Goal: Information Seeking & Learning: Learn about a topic

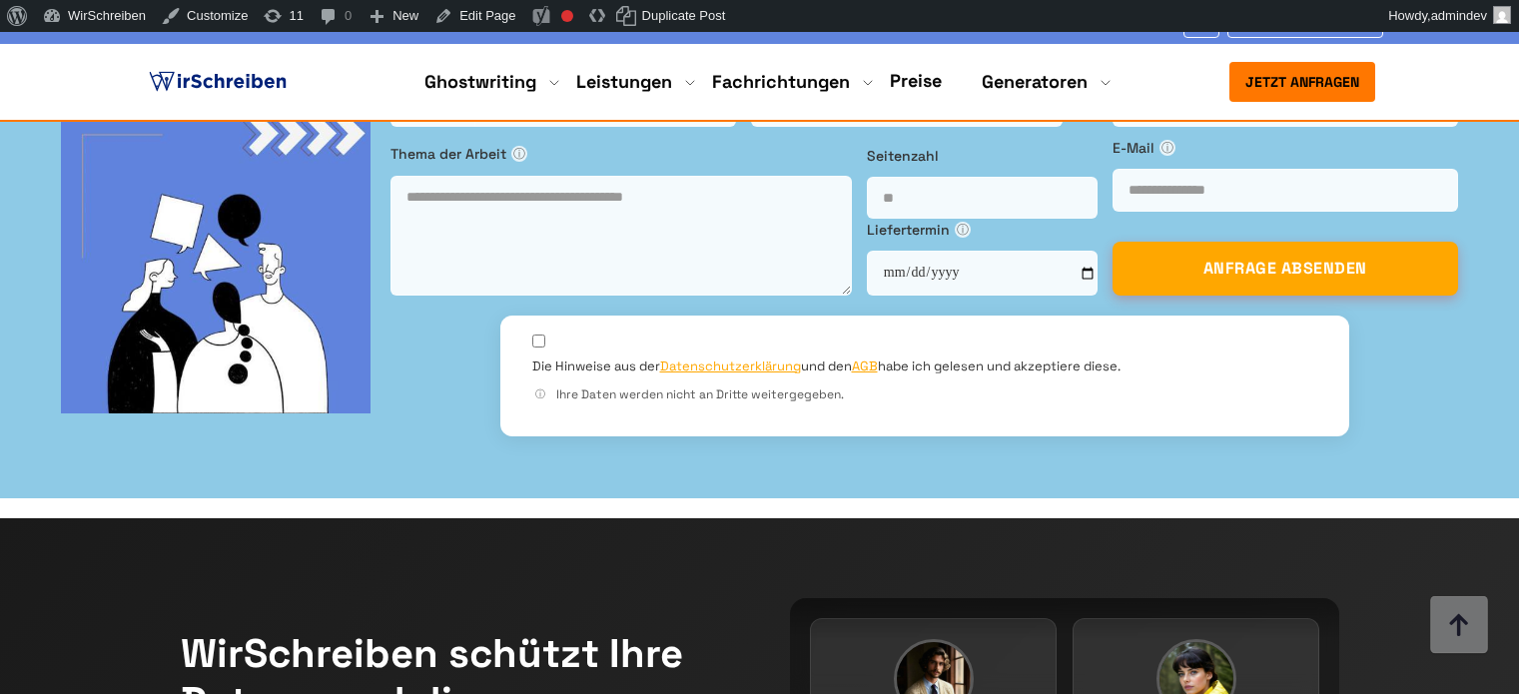
scroll to position [10883, 0]
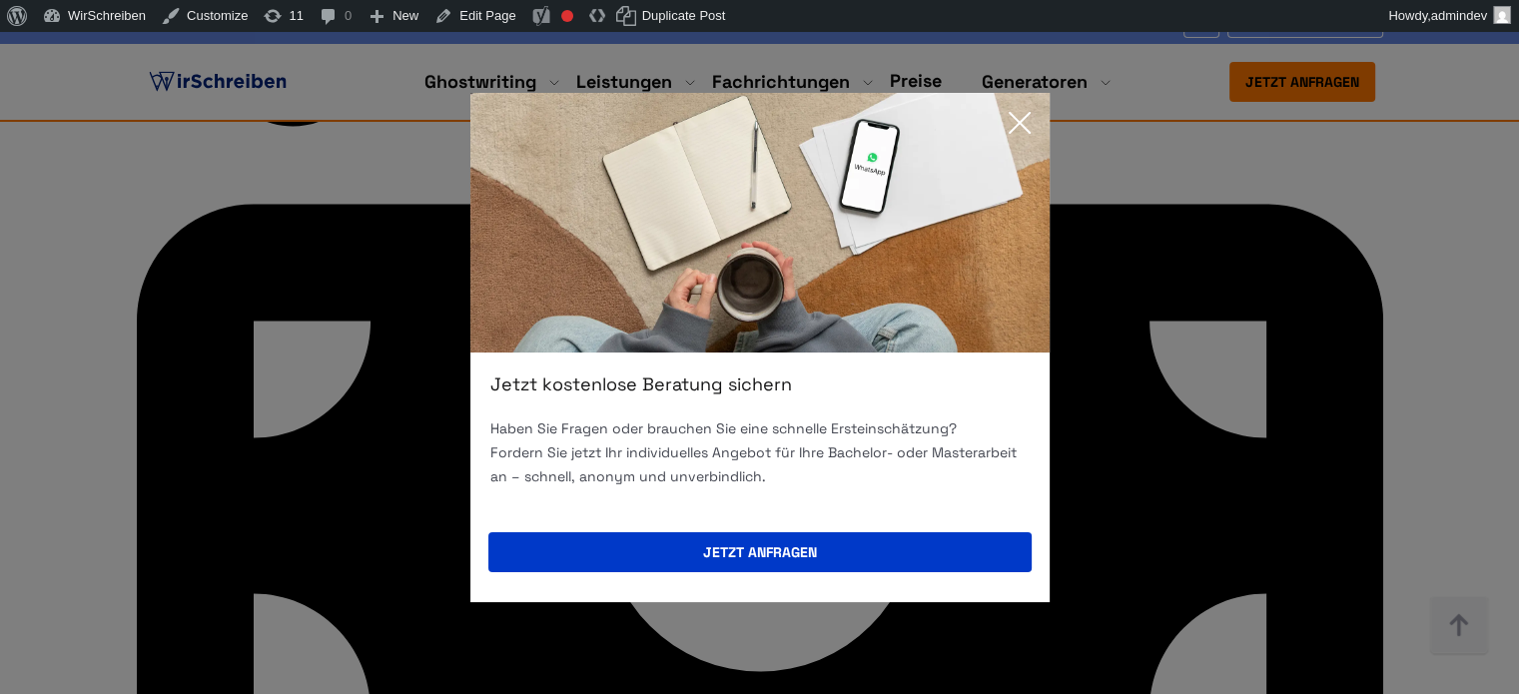
click at [1025, 123] on icon at bounding box center [1019, 123] width 40 height 40
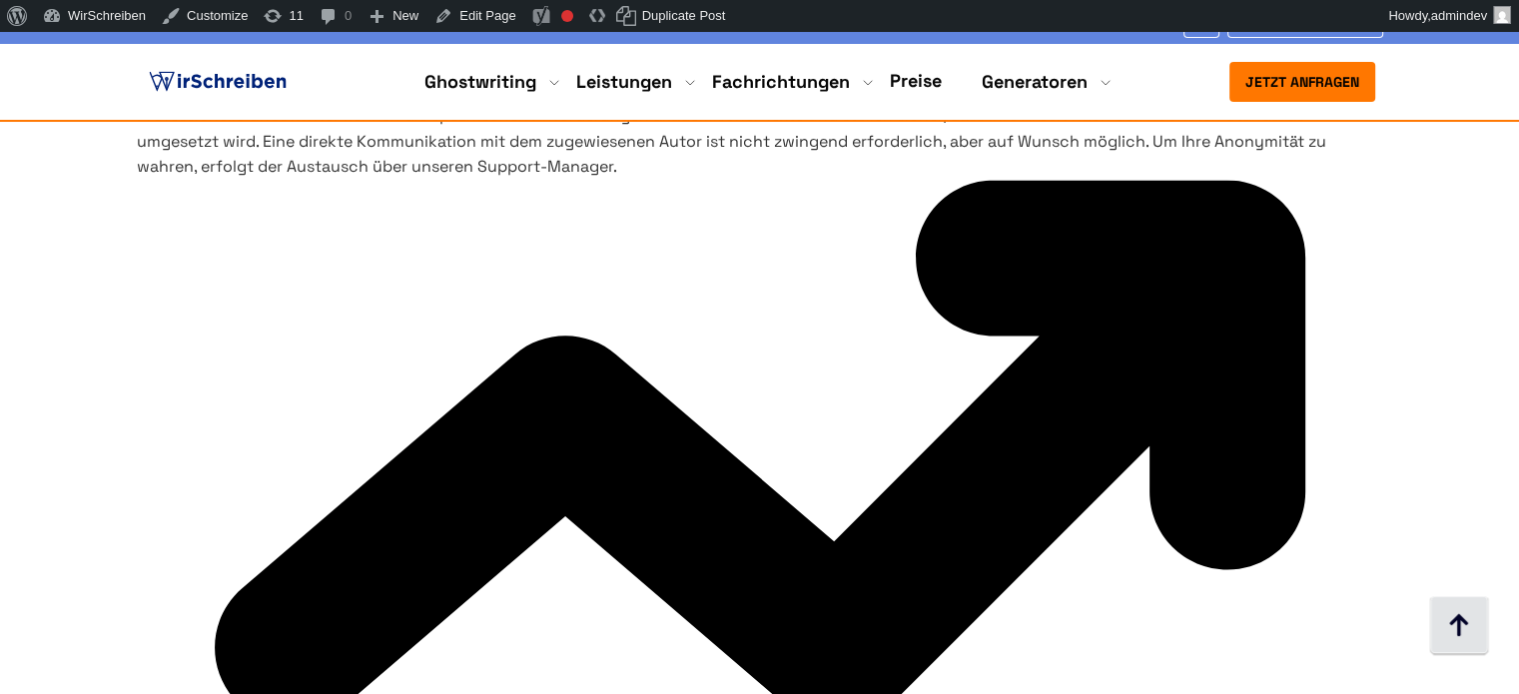
click at [1450, 628] on img at bounding box center [1459, 626] width 60 height 60
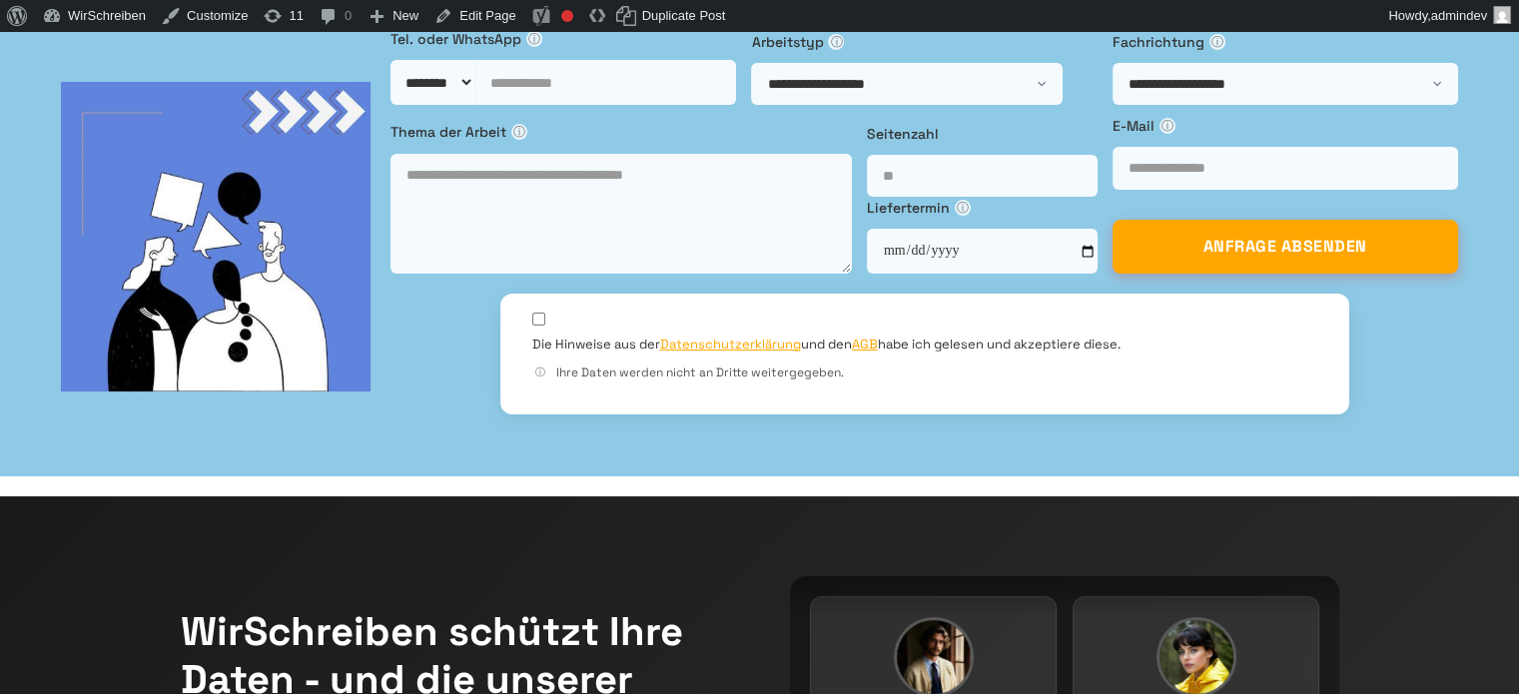
scroll to position [0, 0]
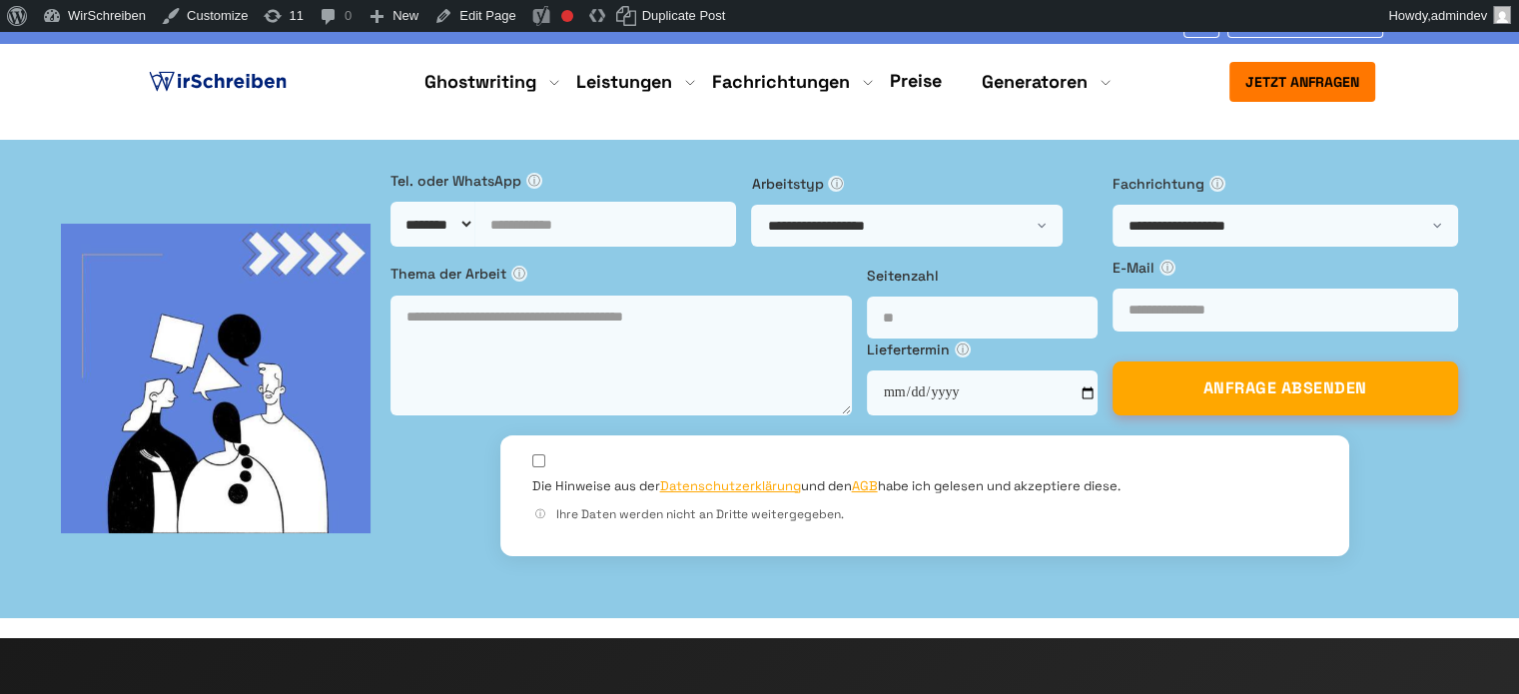
copy h1 "[GEOGRAPHIC_DATA]"
drag, startPoint x: 425, startPoint y: 268, endPoint x: 146, endPoint y: 278, distance: 279.7
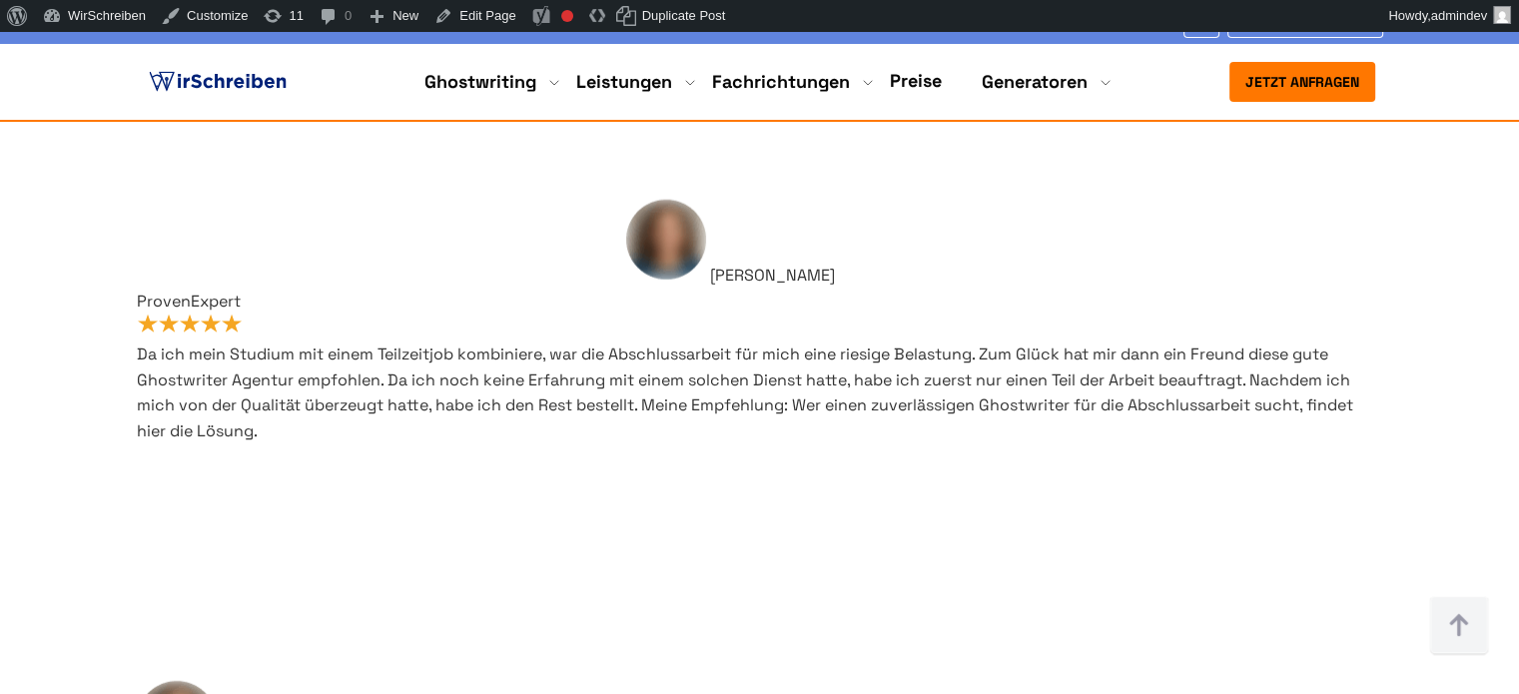
scroll to position [1498, 0]
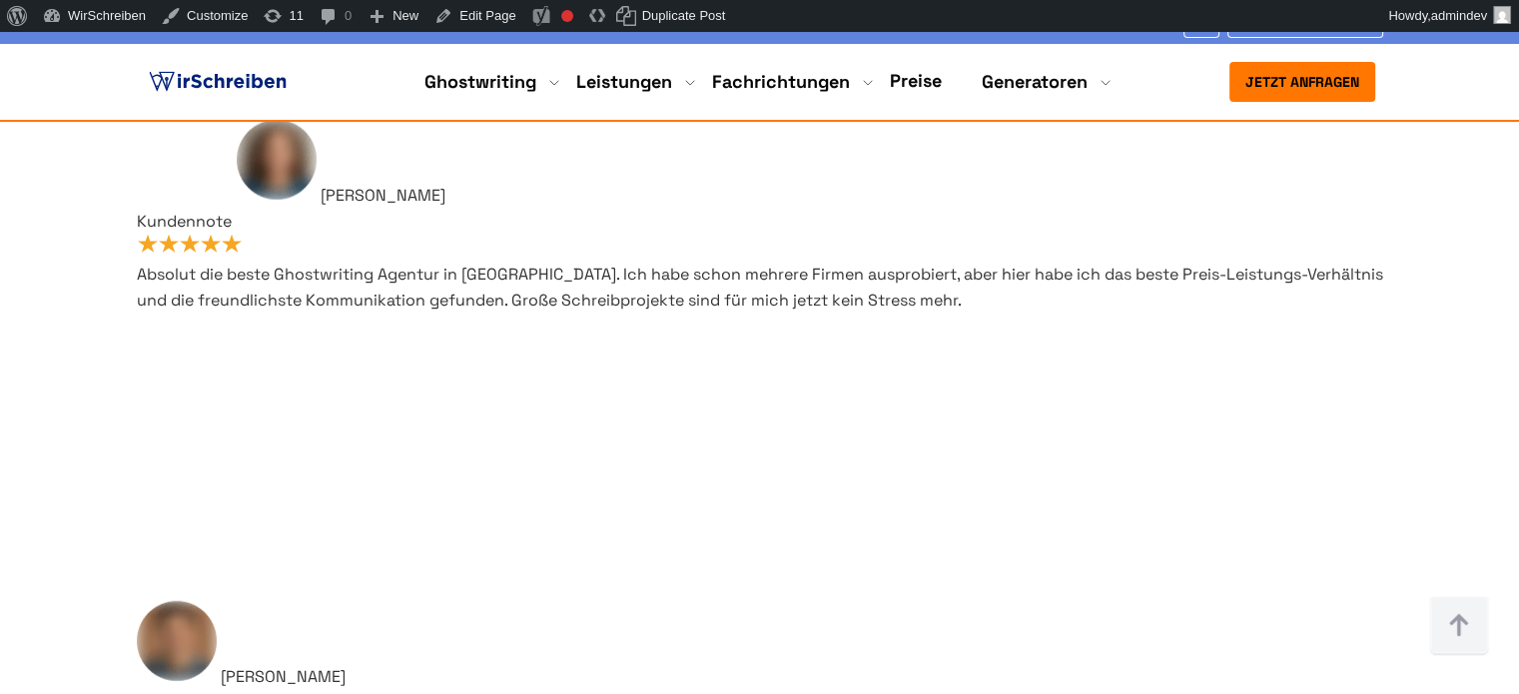
drag, startPoint x: 394, startPoint y: 301, endPoint x: 372, endPoint y: 346, distance: 50.9
copy h3 "akademische Ghostwriter"
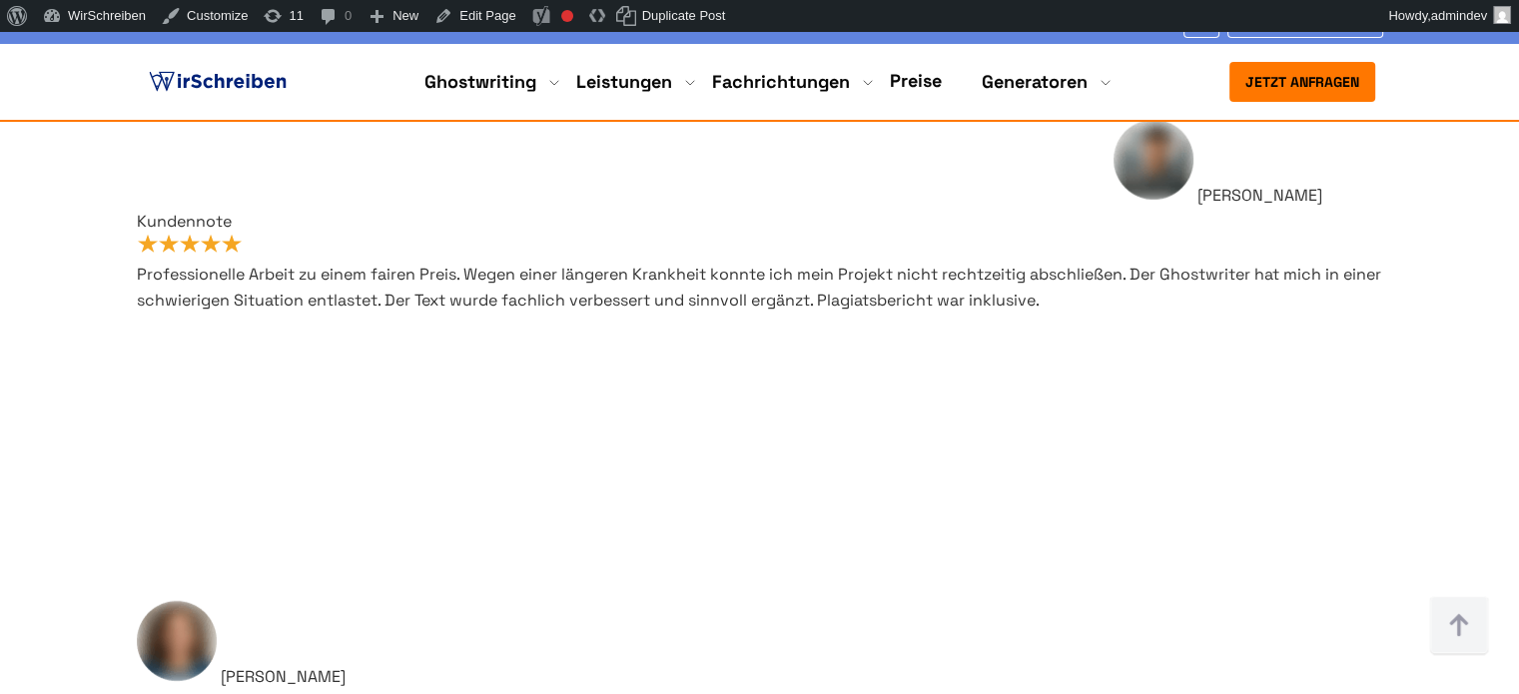
drag, startPoint x: 196, startPoint y: 307, endPoint x: 652, endPoint y: 350, distance: 458.4
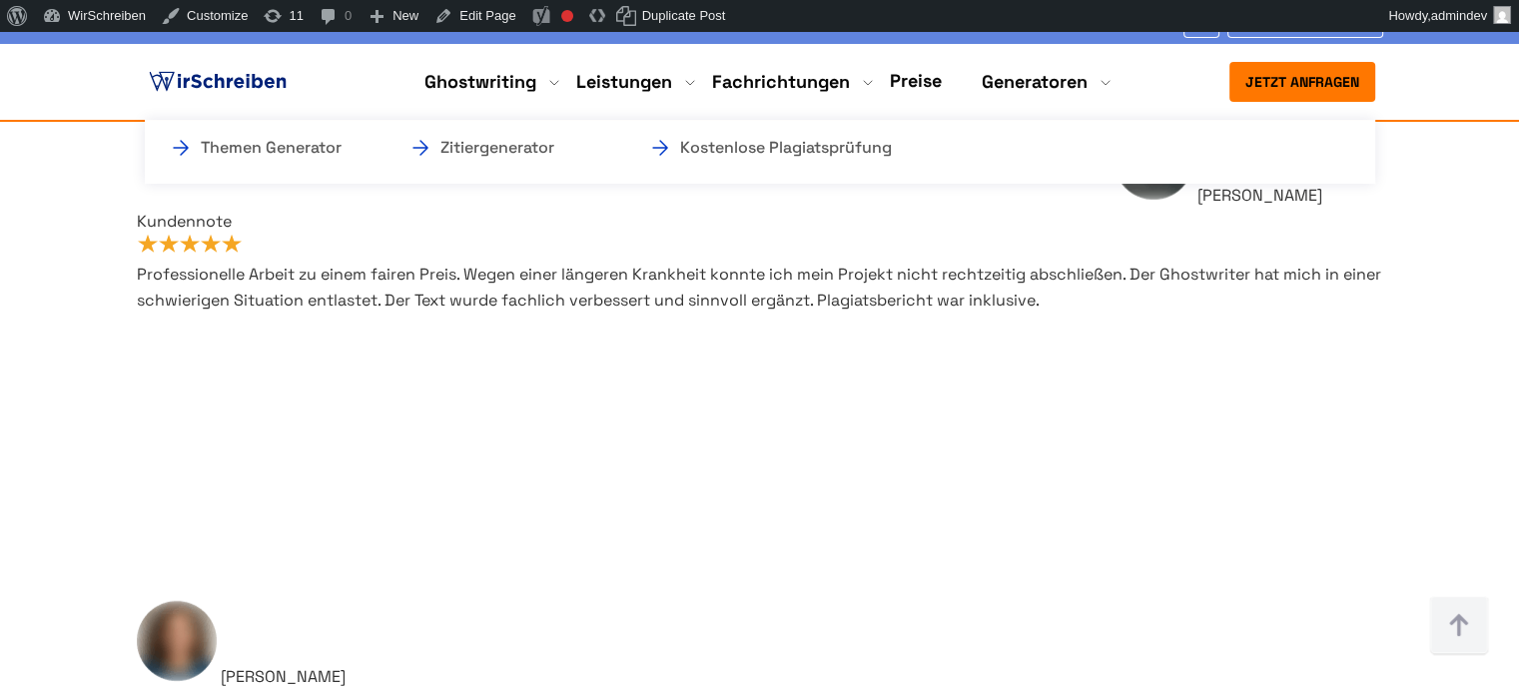
copy h3 "Was machen akademische Ghostwriter von WirSchreiben?"
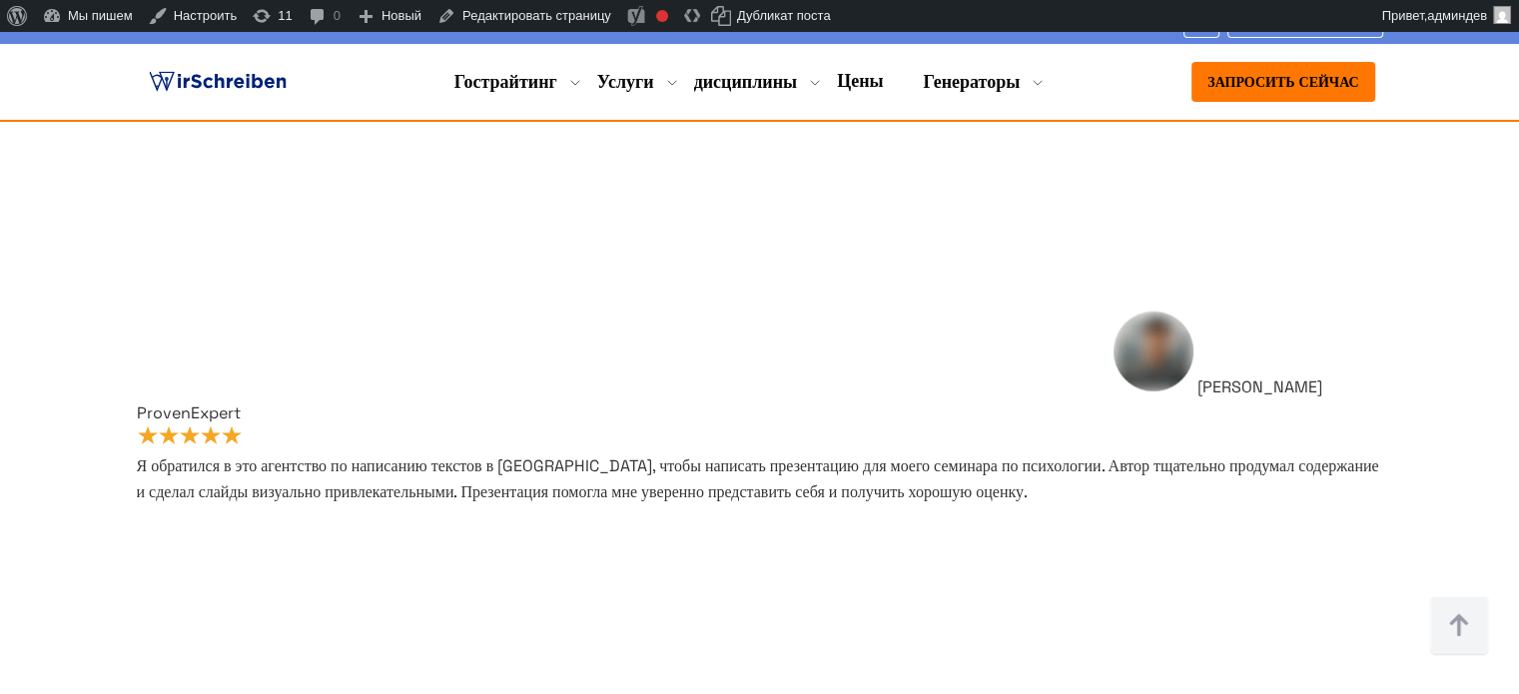
scroll to position [1226, 0]
drag, startPoint x: 411, startPoint y: 465, endPoint x: 188, endPoint y: 470, distance: 223.7
copy div "WirSchreiben?"
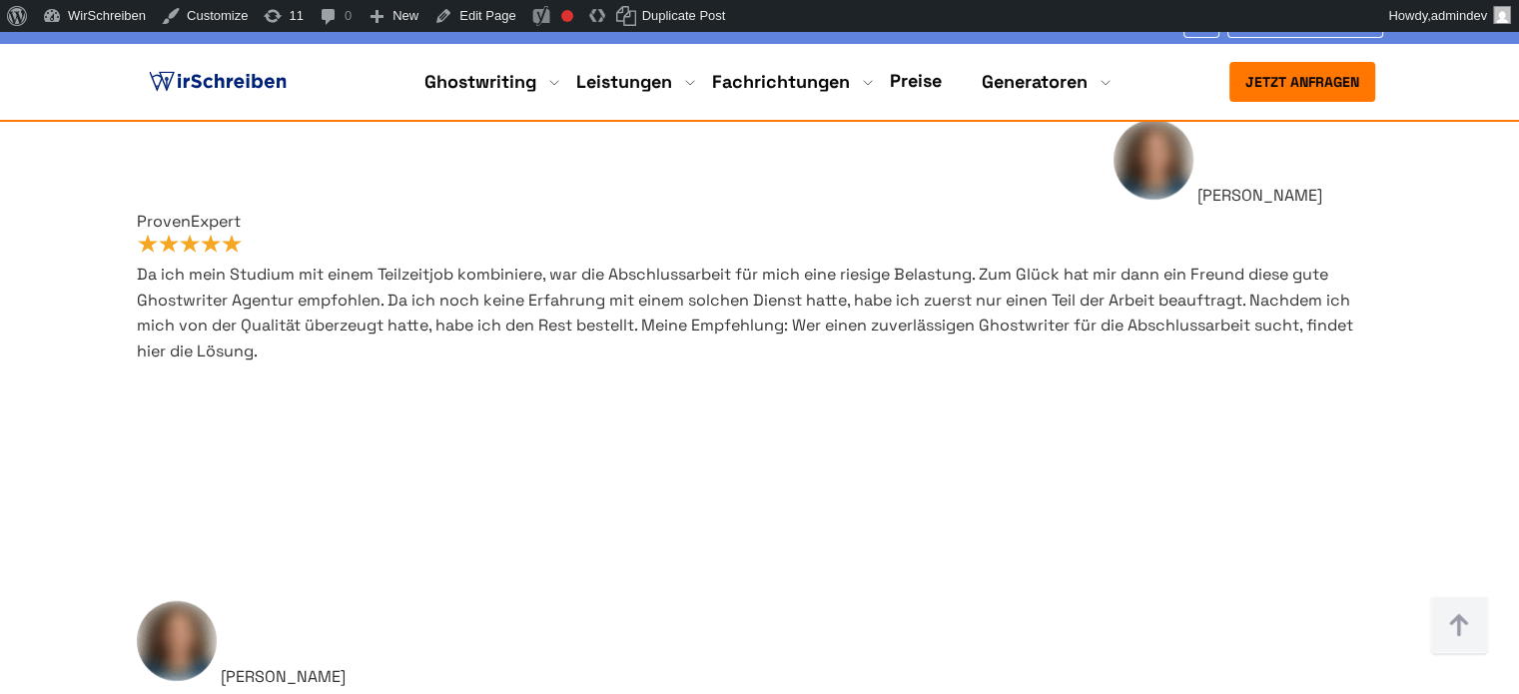
scroll to position [1578, 0]
copy h3 "Was machen akademische Ghostwriter von WirSchreiben?"
drag, startPoint x: 196, startPoint y: 224, endPoint x: 668, endPoint y: 275, distance: 475.0
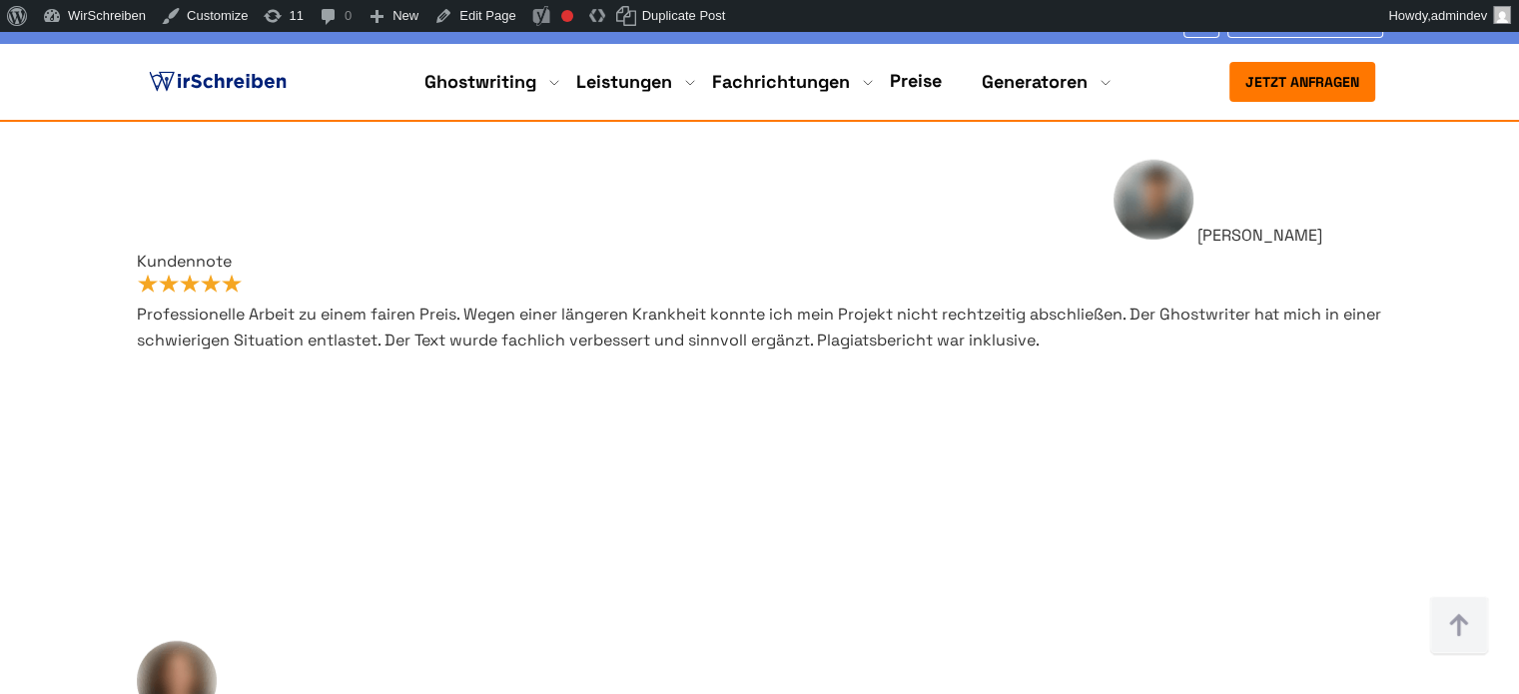
drag, startPoint x: 194, startPoint y: 362, endPoint x: 478, endPoint y: 537, distance: 333.9
copy p "Loremipsum dolor, sitame Consecteturadip Eli seddoei te Incidid utlabor, etdolo…"
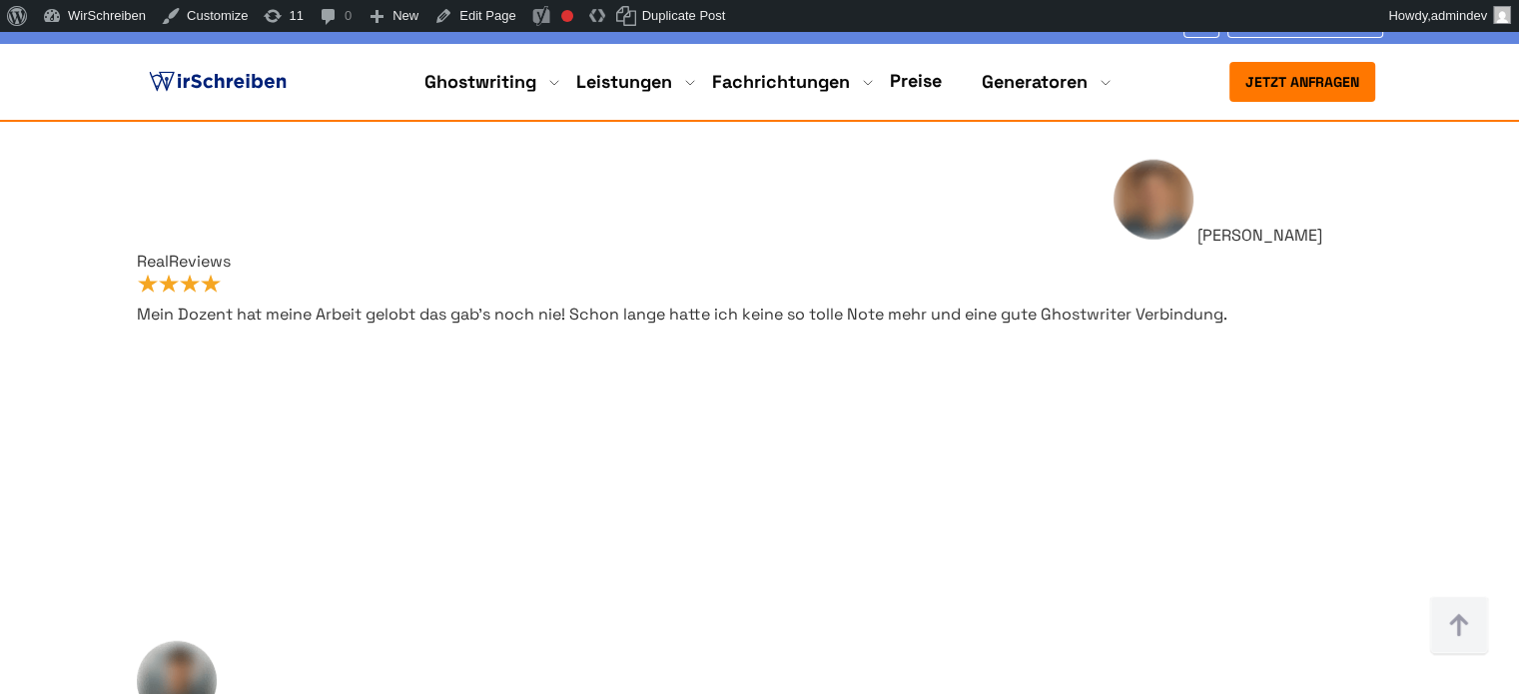
copy p "Ghostwriting-Services WirSchreiben"
drag, startPoint x: 465, startPoint y: 306, endPoint x: 188, endPoint y: 311, distance: 277.6
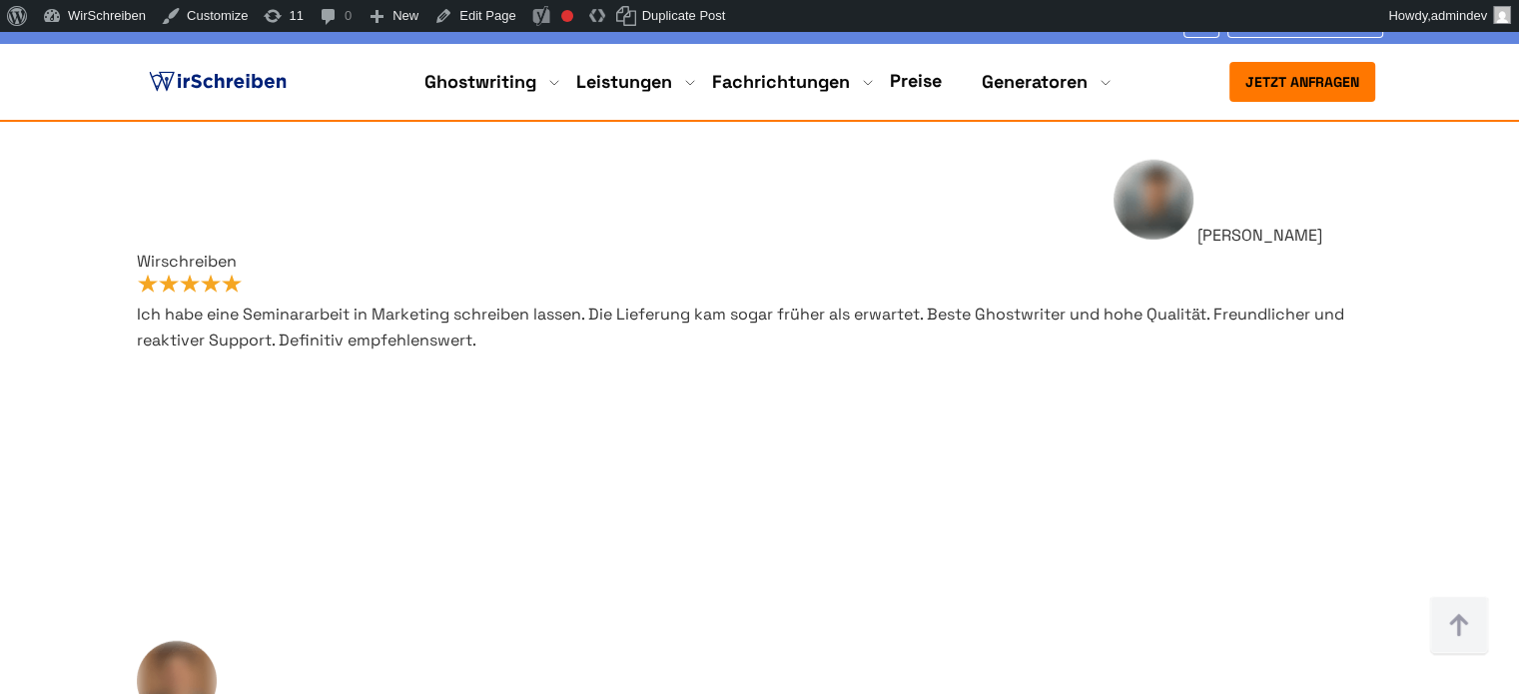
drag, startPoint x: 193, startPoint y: 330, endPoint x: 389, endPoint y: 336, distance: 196.8
copy p "Akademische Ghostwriter"
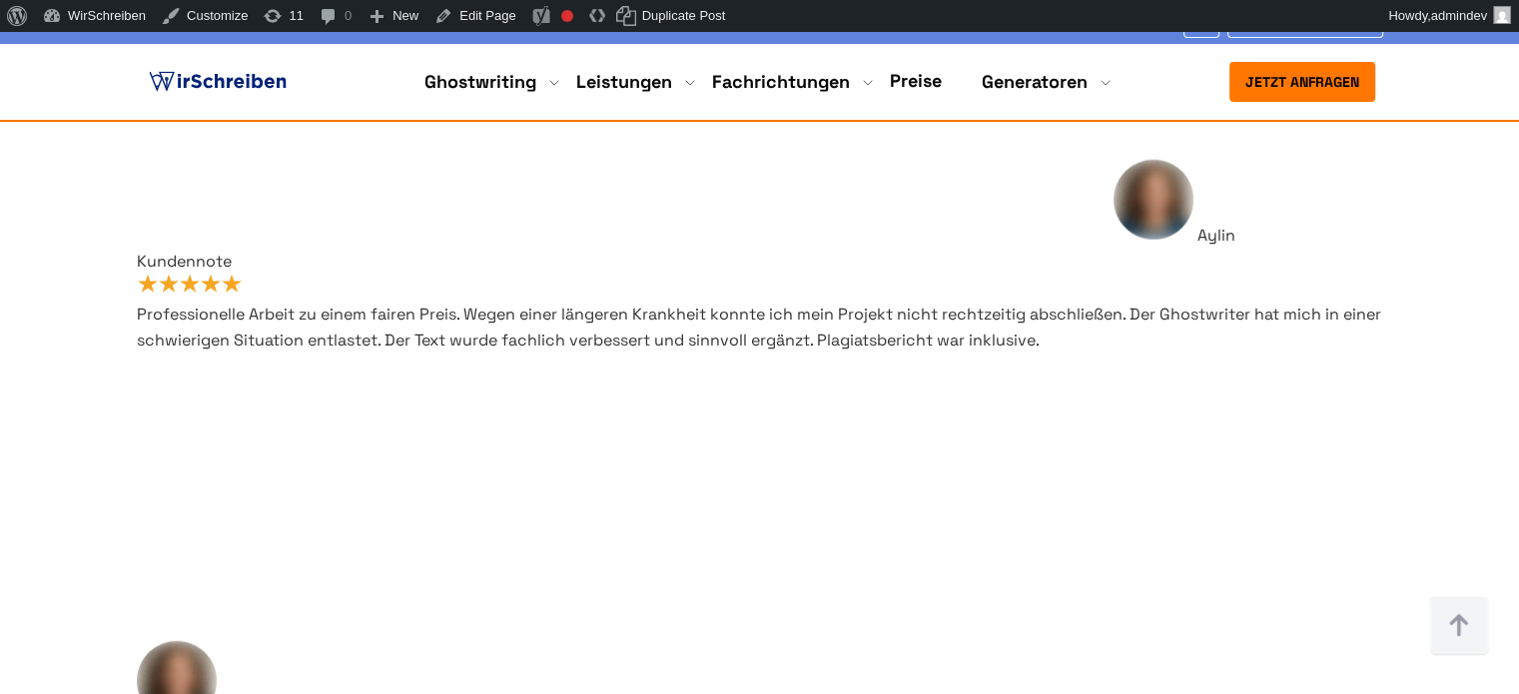
scroll to position [1737, 0]
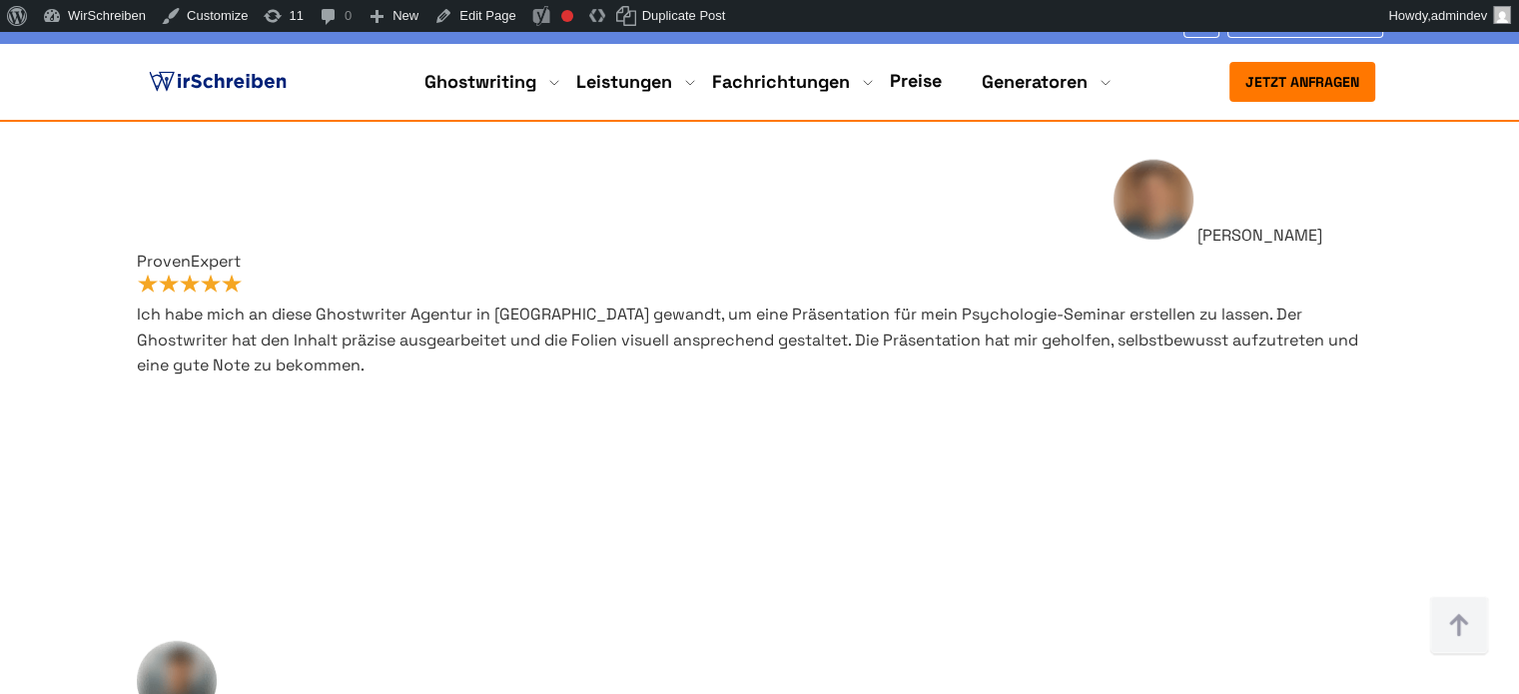
drag, startPoint x: 290, startPoint y: 348, endPoint x: 192, endPoint y: 346, distance: 97.9
copy p "Ghostwriting"
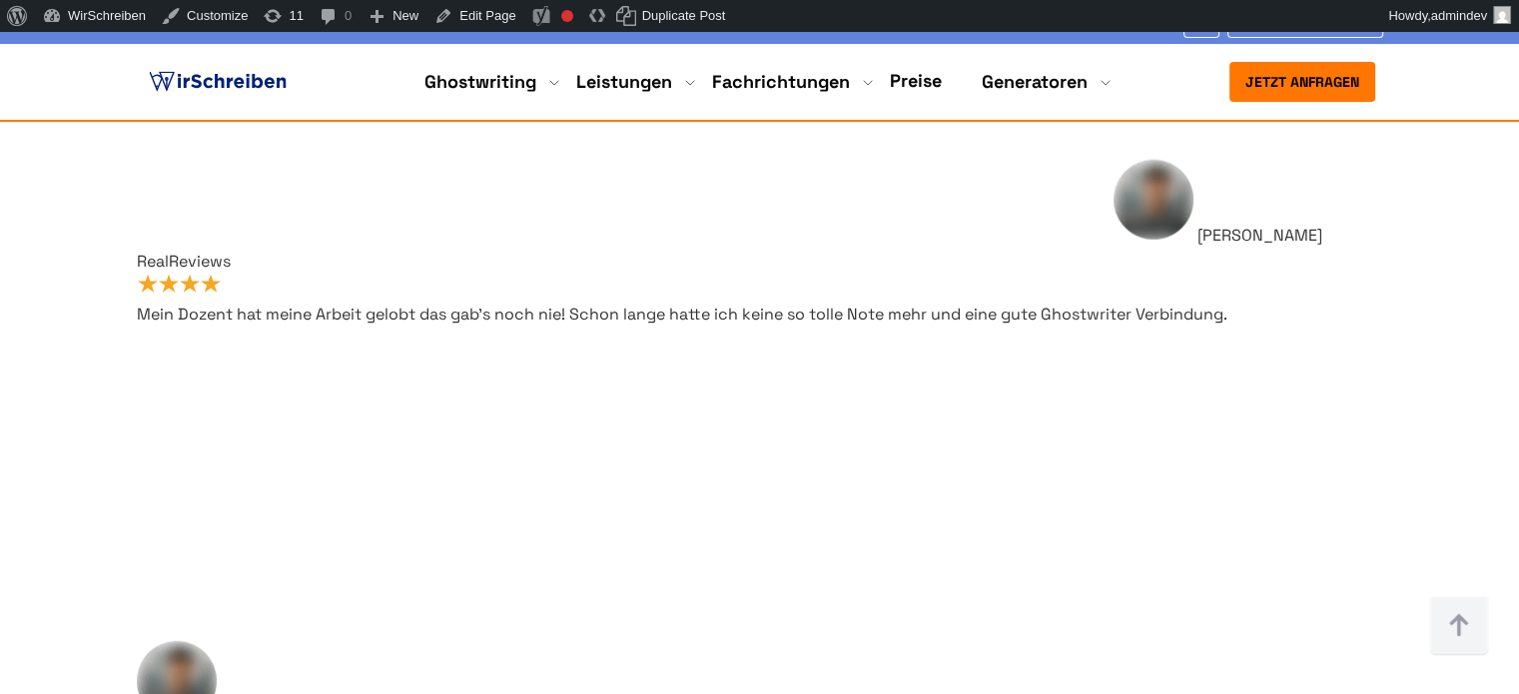
scroll to position [1617, 0]
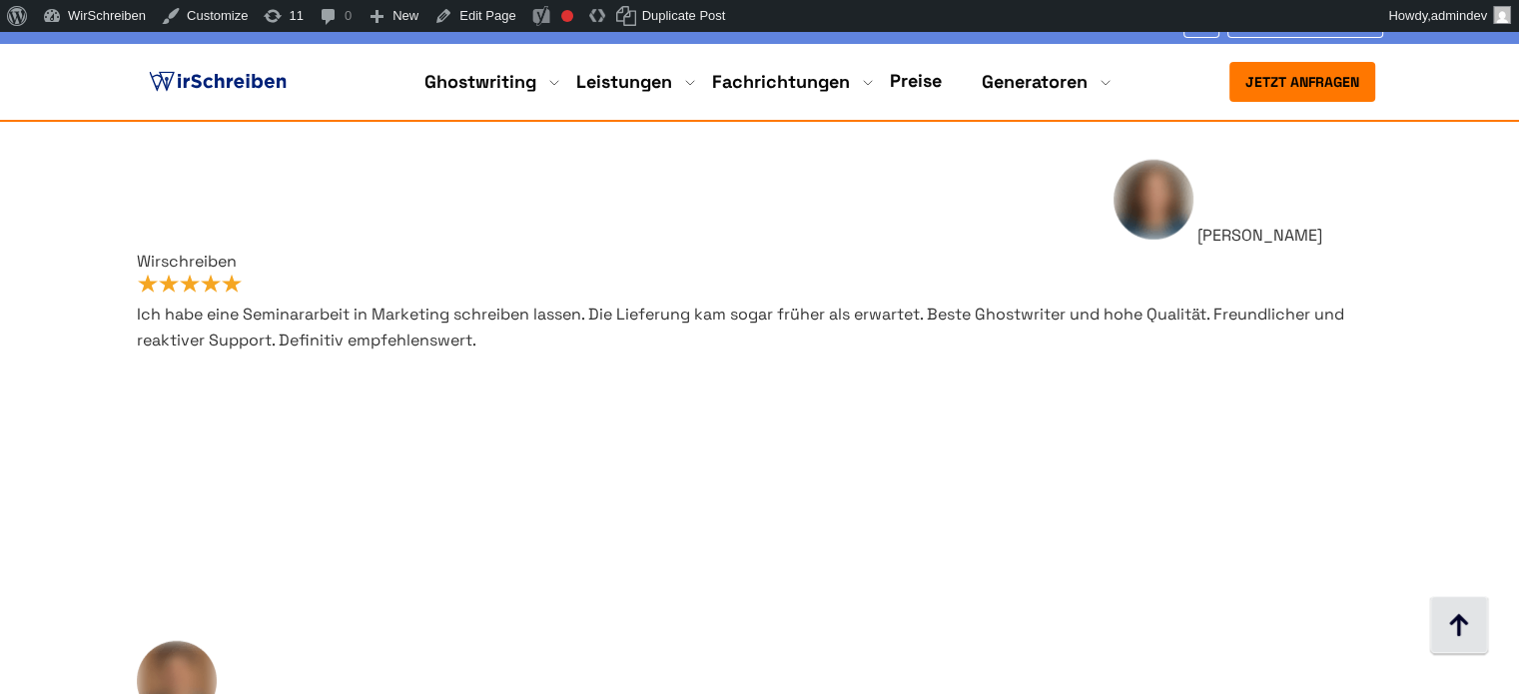
click at [1470, 622] on img at bounding box center [1459, 626] width 60 height 60
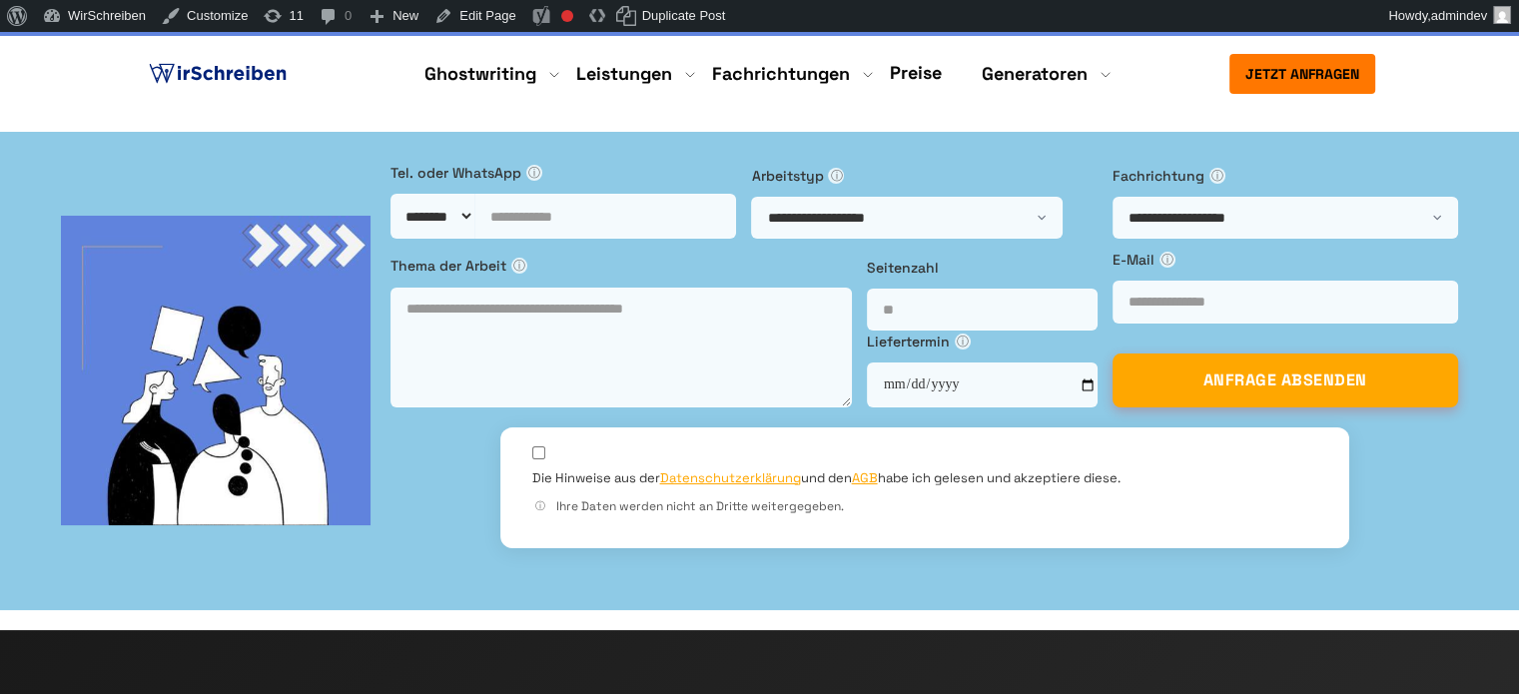
scroll to position [0, 0]
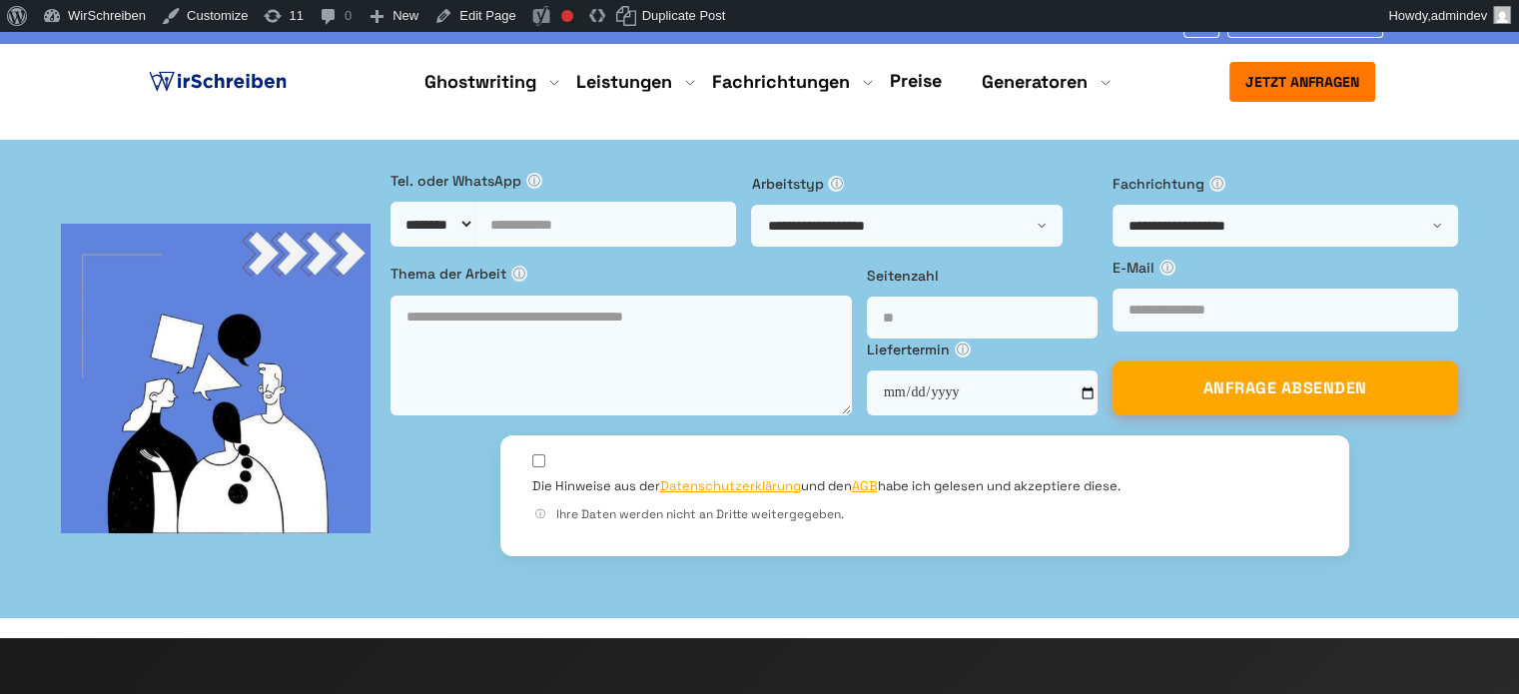
copy h1 "[GEOGRAPHIC_DATA]"
drag, startPoint x: 409, startPoint y: 268, endPoint x: 143, endPoint y: 259, distance: 266.7
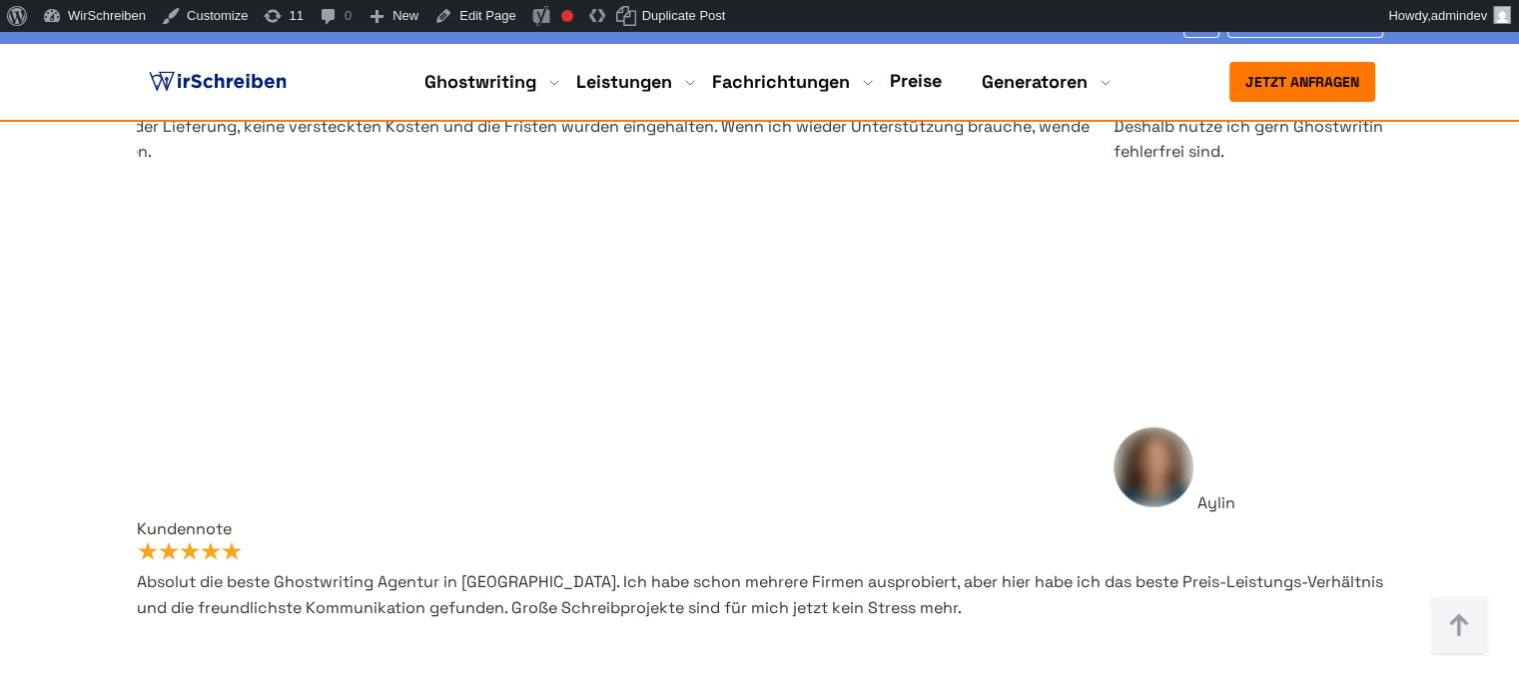
scroll to position [2292, 0]
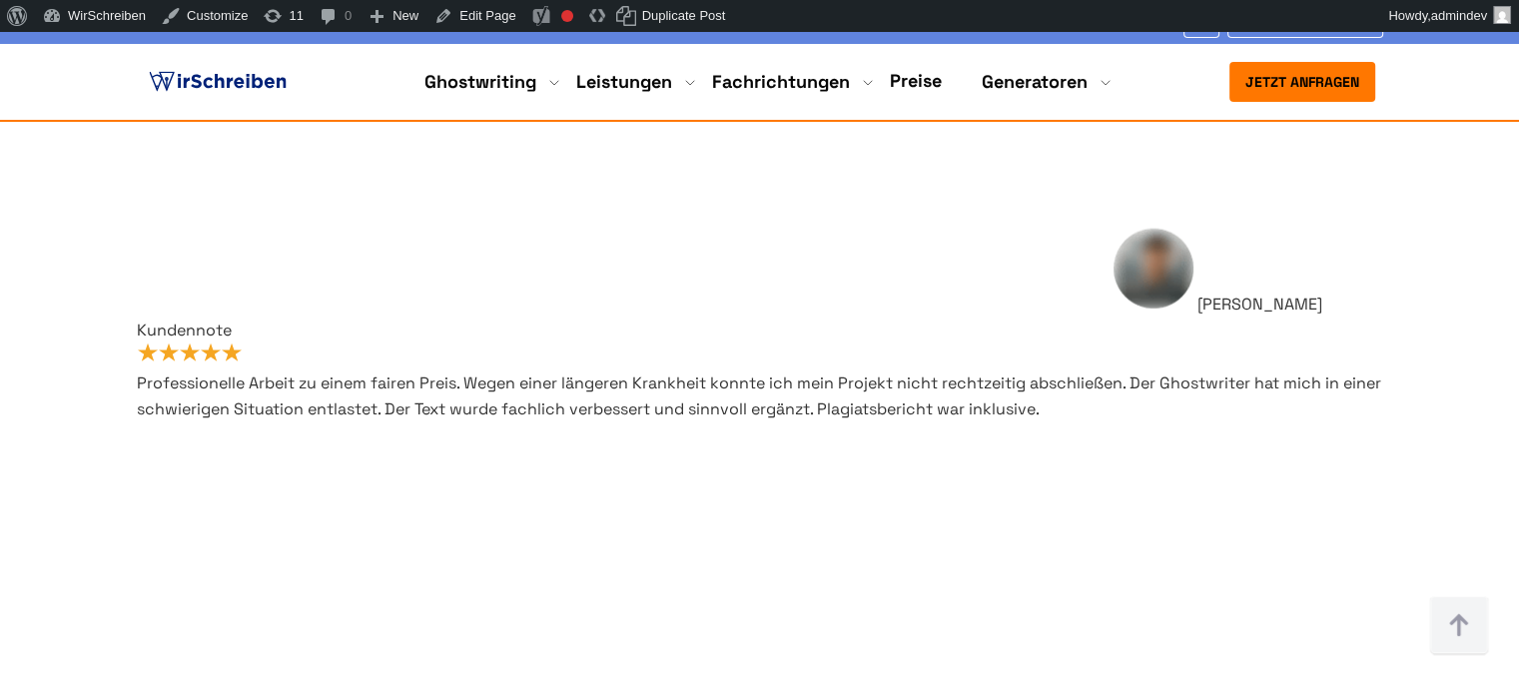
drag, startPoint x: 201, startPoint y: 388, endPoint x: 678, endPoint y: 443, distance: 480.4
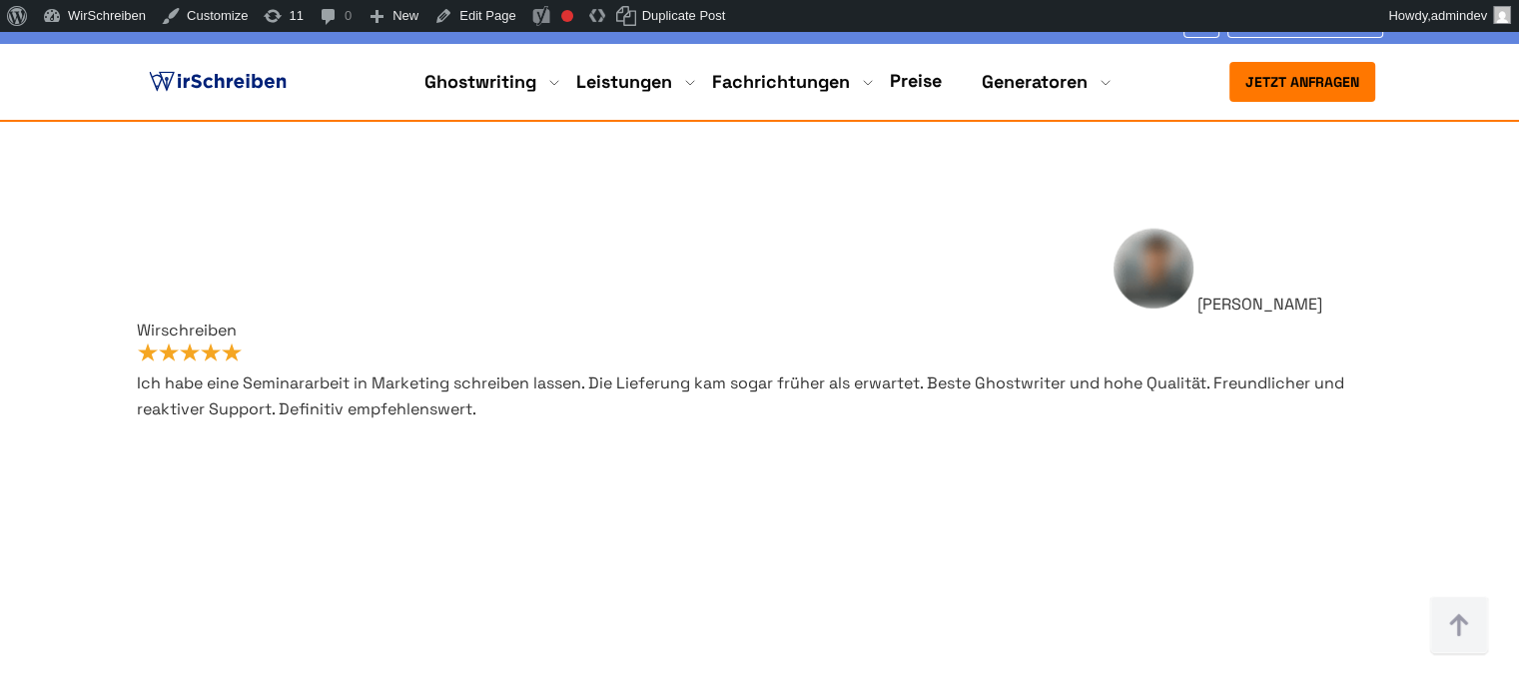
scroll to position [2492, 0]
drag, startPoint x: 192, startPoint y: 294, endPoint x: 275, endPoint y: 346, distance: 98.3
drag, startPoint x: 200, startPoint y: 301, endPoint x: 254, endPoint y: 353, distance: 75.5
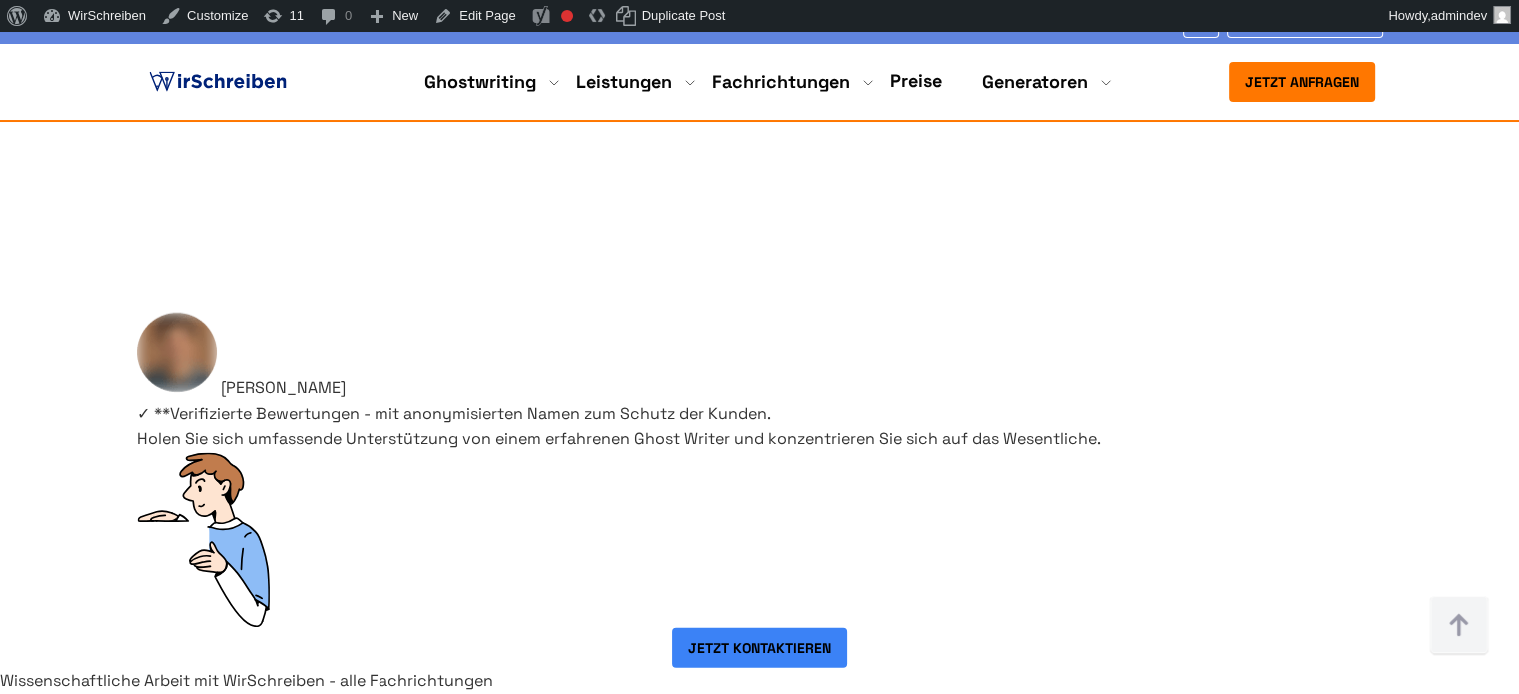
scroll to position [12707, 0]
drag, startPoint x: 210, startPoint y: 312, endPoint x: 387, endPoint y: 476, distance: 242.3
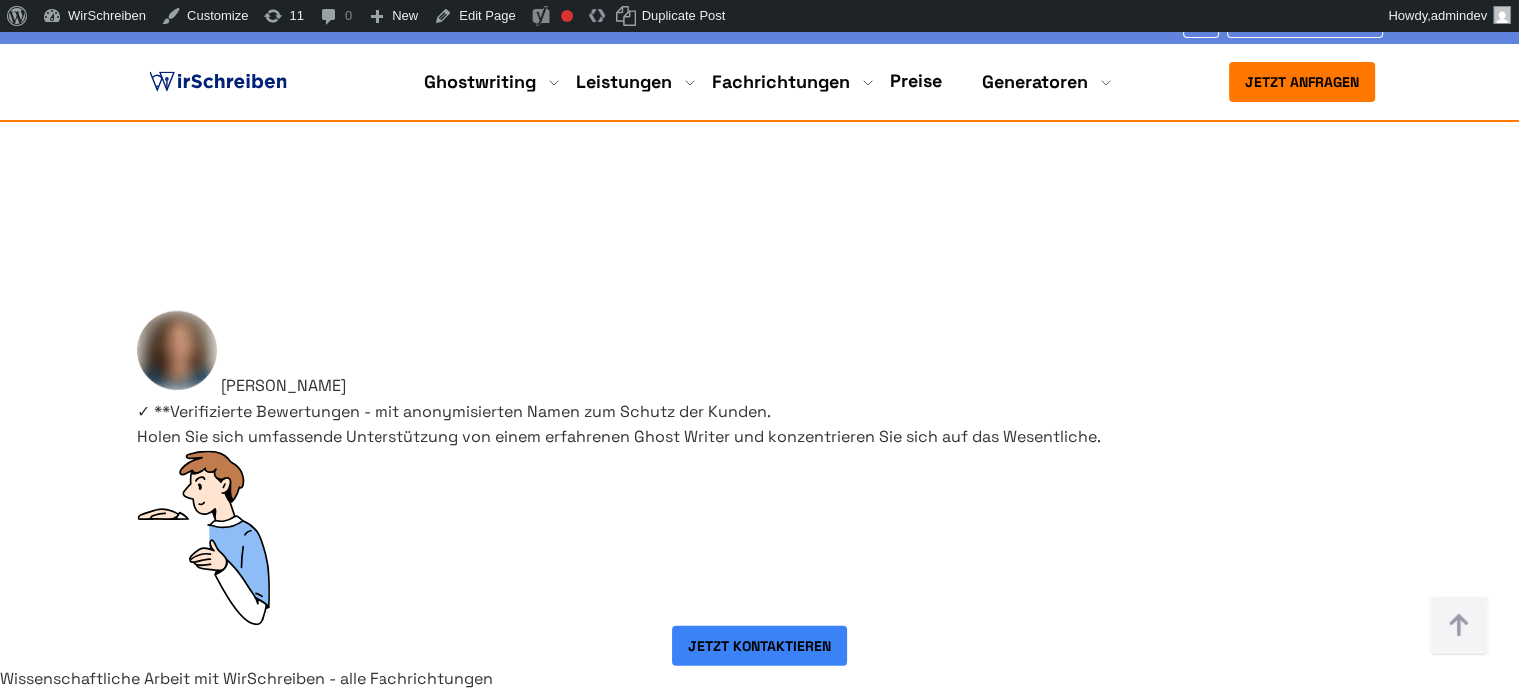
scroll to position [2017, 0]
drag, startPoint x: 192, startPoint y: 372, endPoint x: 371, endPoint y: 477, distance: 208.1
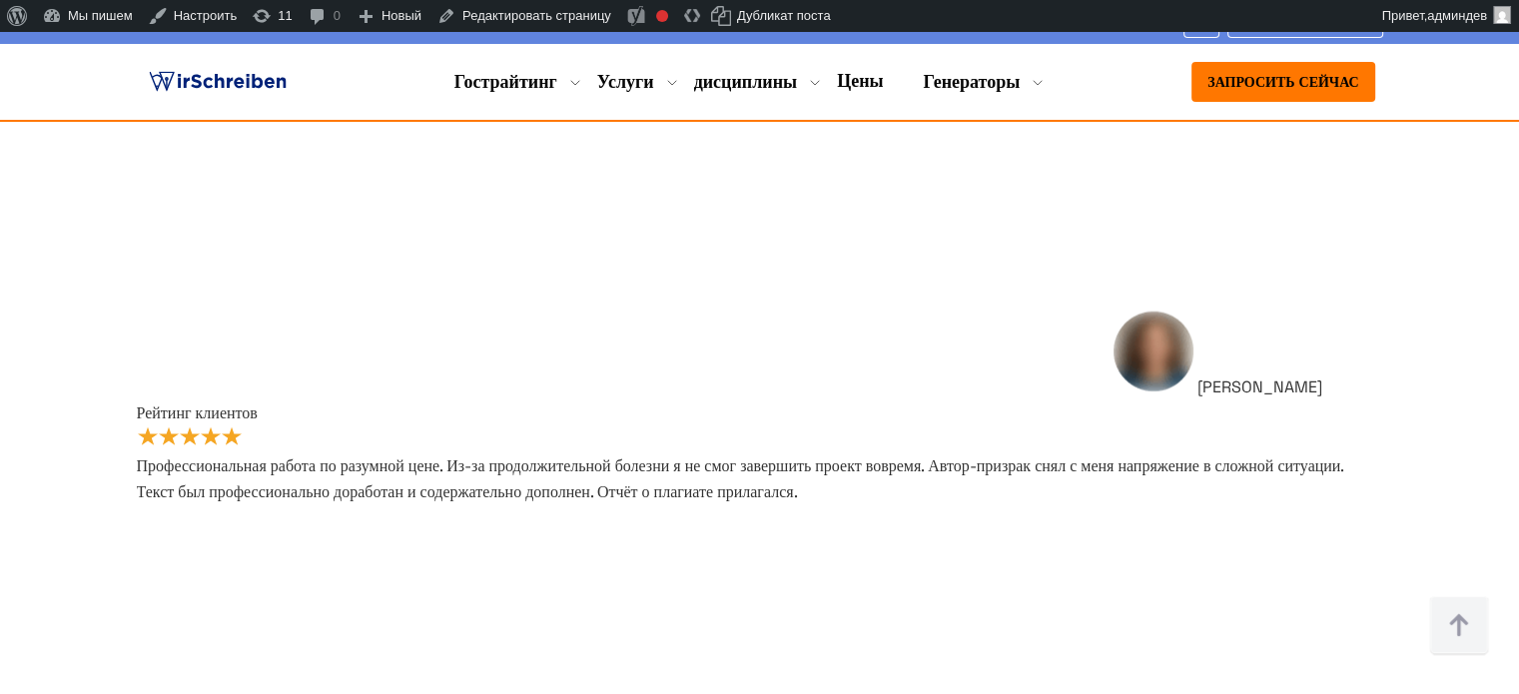
scroll to position [2240, 0]
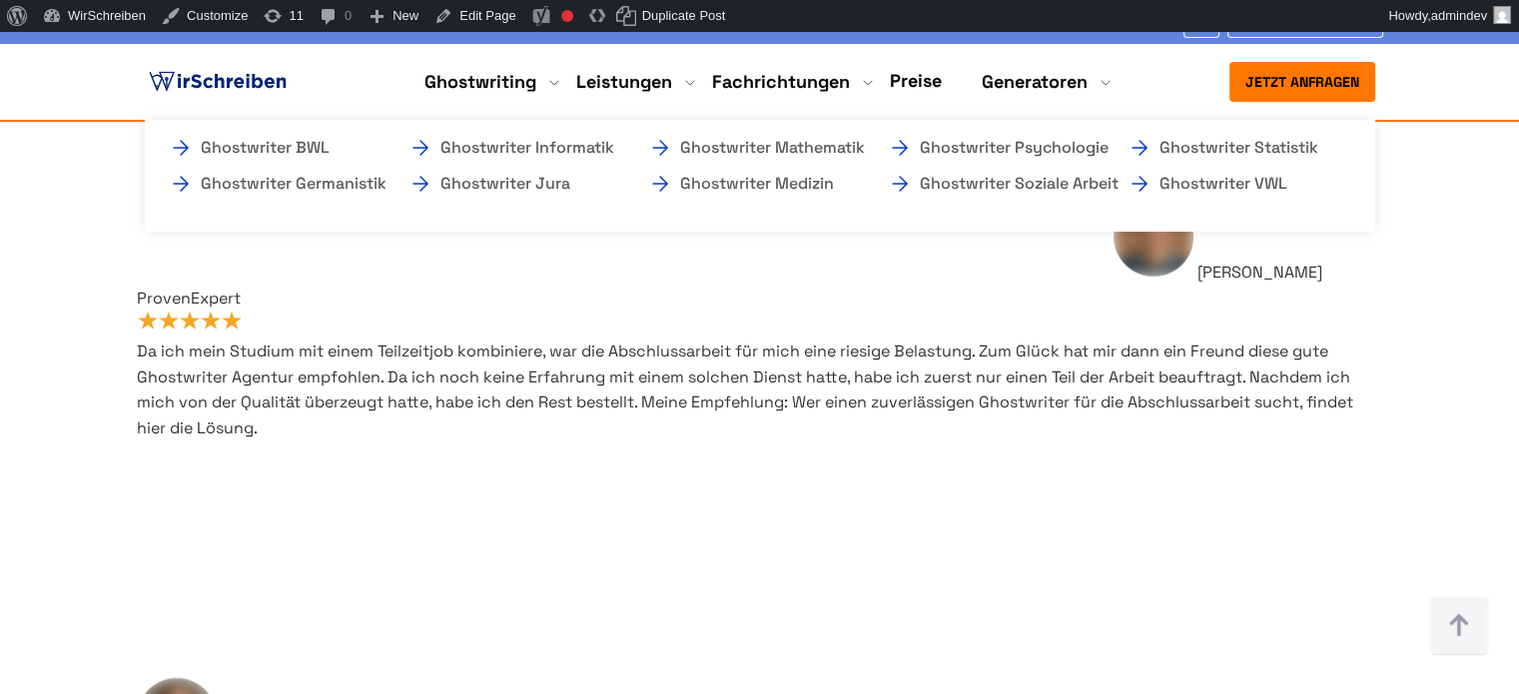
scroll to position [12538, 0]
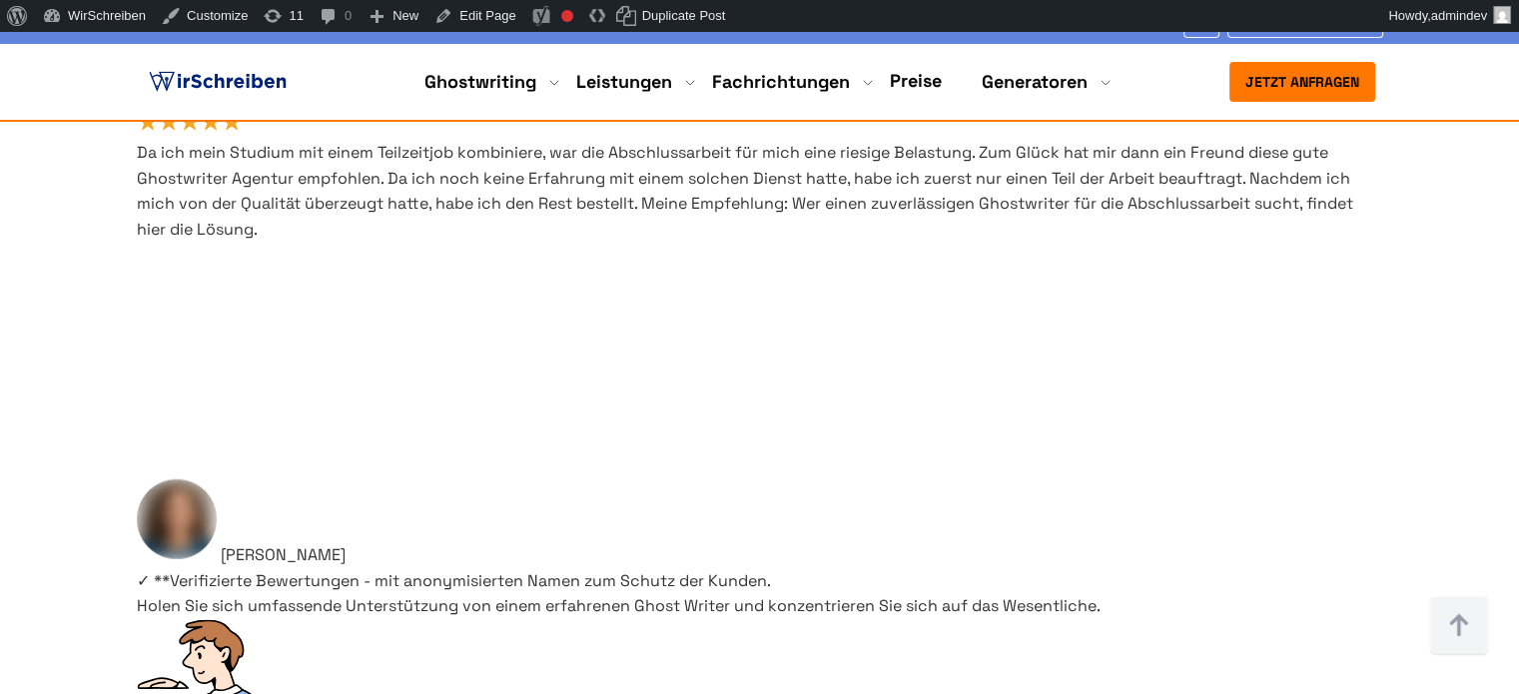
drag, startPoint x: 292, startPoint y: 297, endPoint x: 188, endPoint y: 255, distance: 112.0
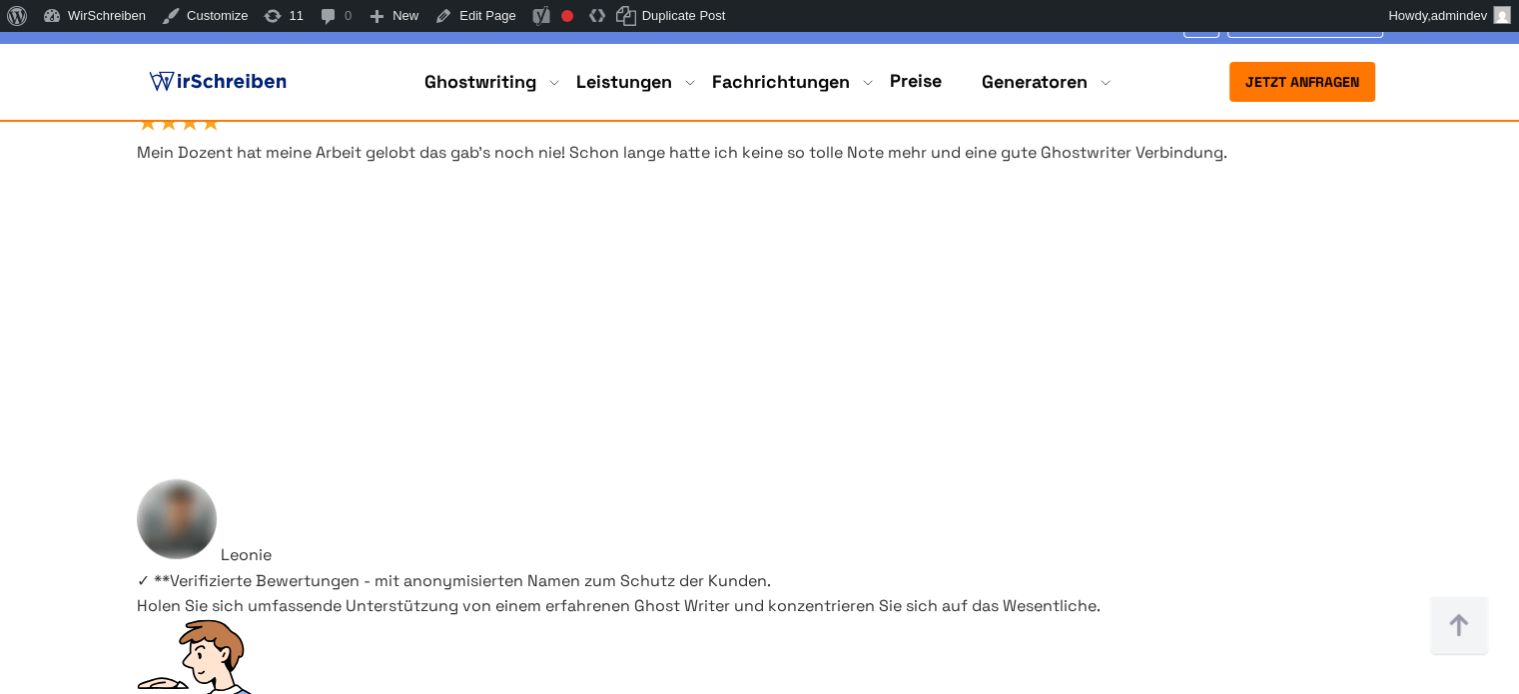
drag, startPoint x: 419, startPoint y: 544, endPoint x: 172, endPoint y: 167, distance: 451.4
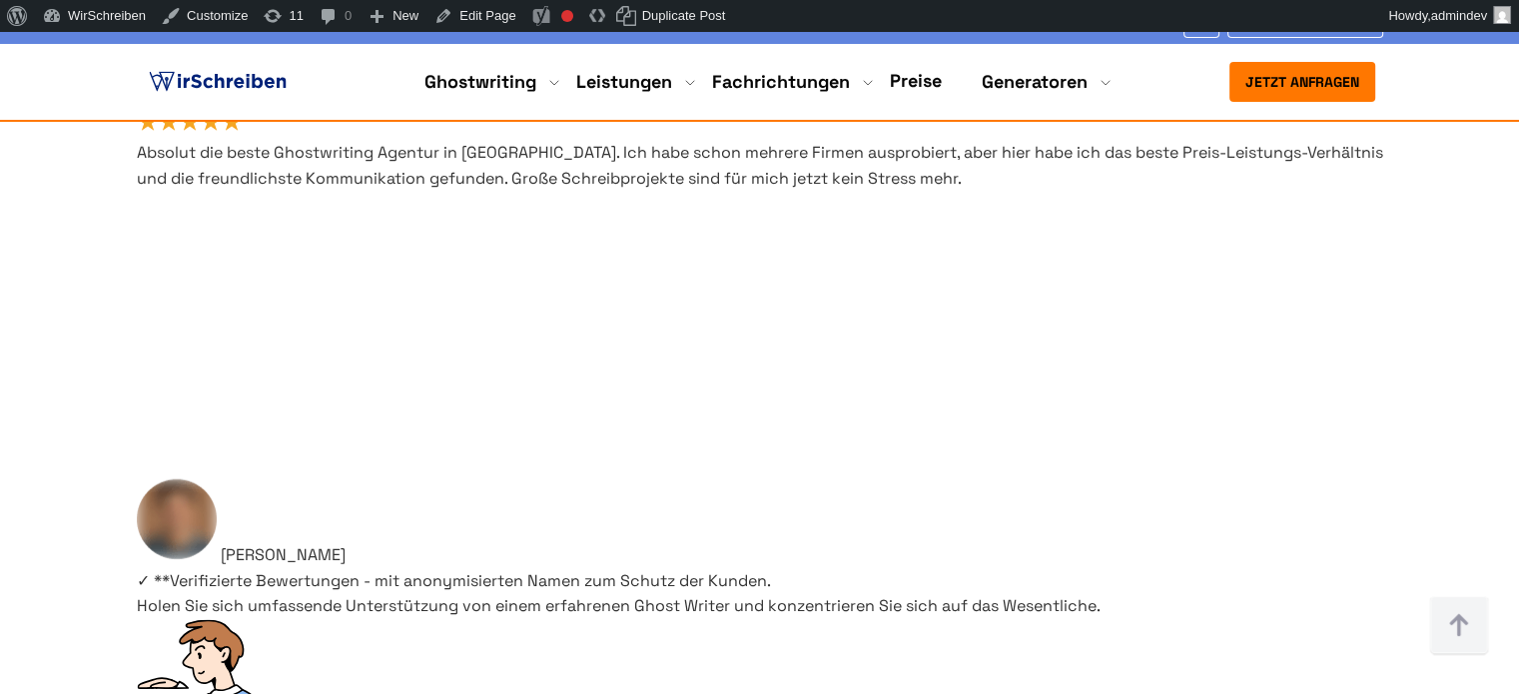
scroll to position [3015, 0]
drag, startPoint x: 192, startPoint y: 199, endPoint x: 495, endPoint y: 648, distance: 542.2
drag, startPoint x: 470, startPoint y: 632, endPoint x: 435, endPoint y: 638, distance: 35.5
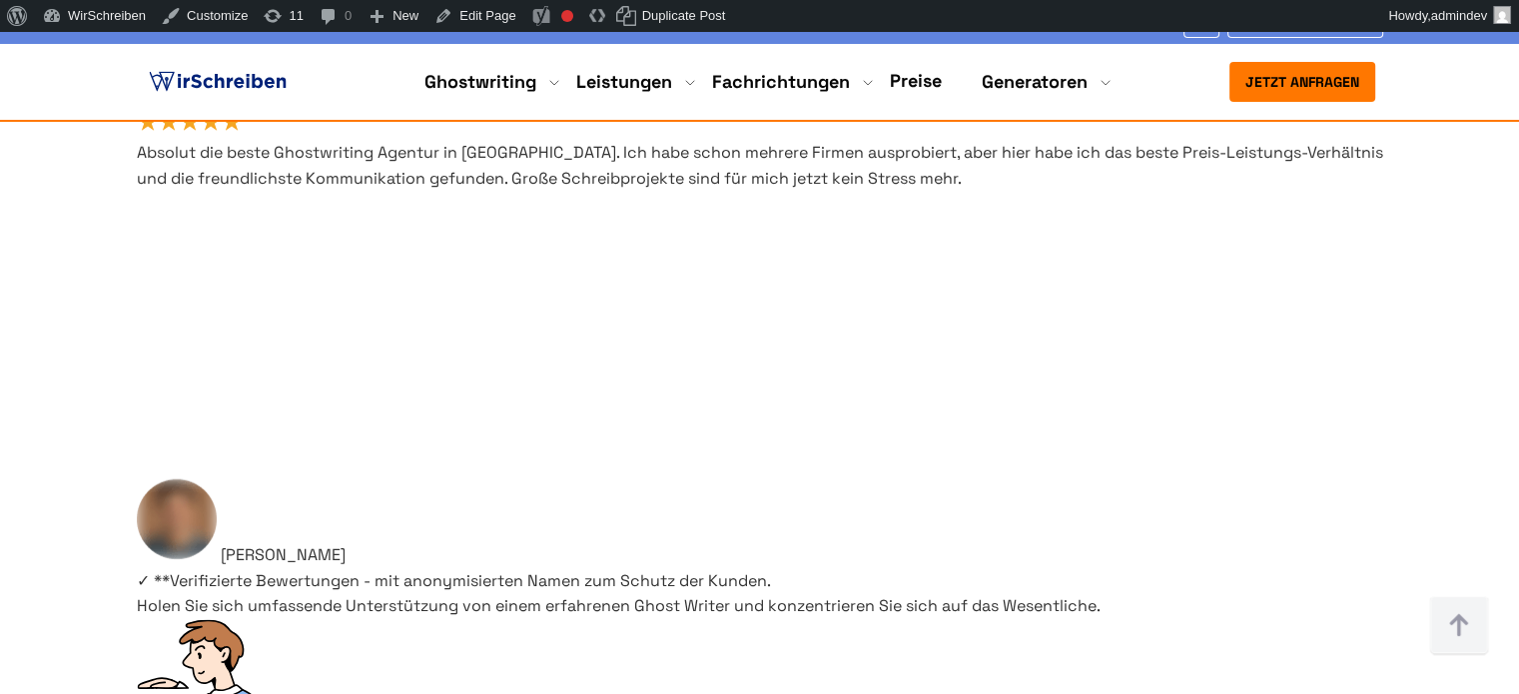
drag, startPoint x: 385, startPoint y: 649, endPoint x: 351, endPoint y: 614, distance: 48.7
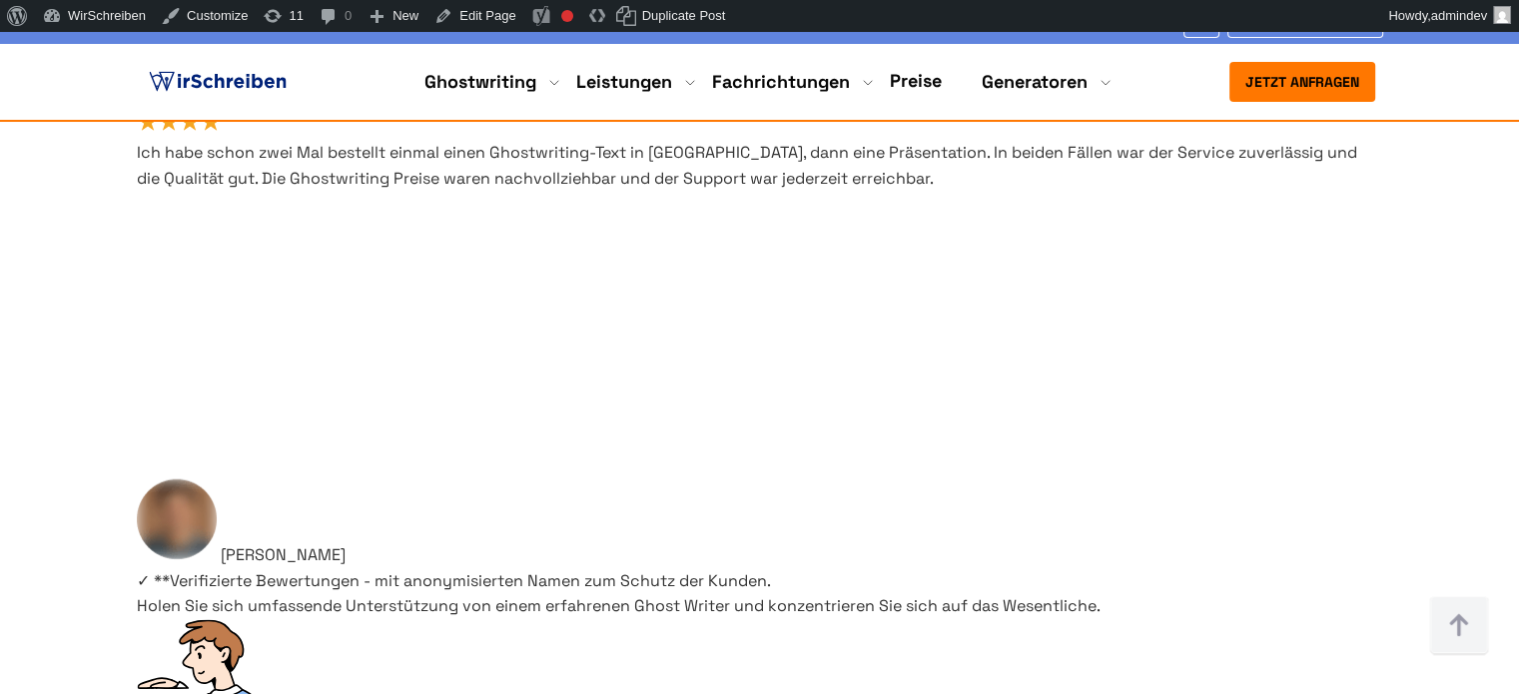
scroll to position [2217, 0]
drag, startPoint x: 368, startPoint y: 643, endPoint x: 182, endPoint y: 505, distance: 232.0
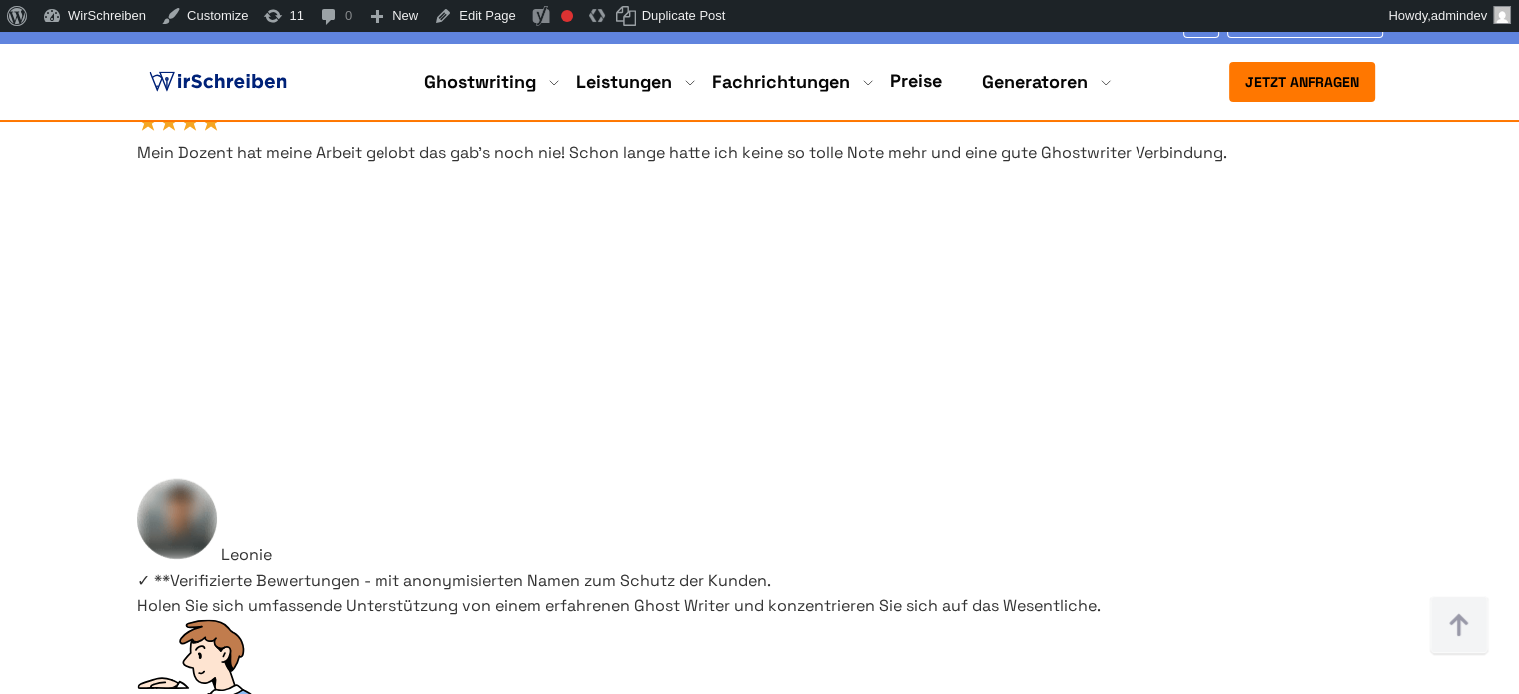
scroll to position [220, 0]
drag, startPoint x: 194, startPoint y: 305, endPoint x: 420, endPoint y: 600, distance: 372.4
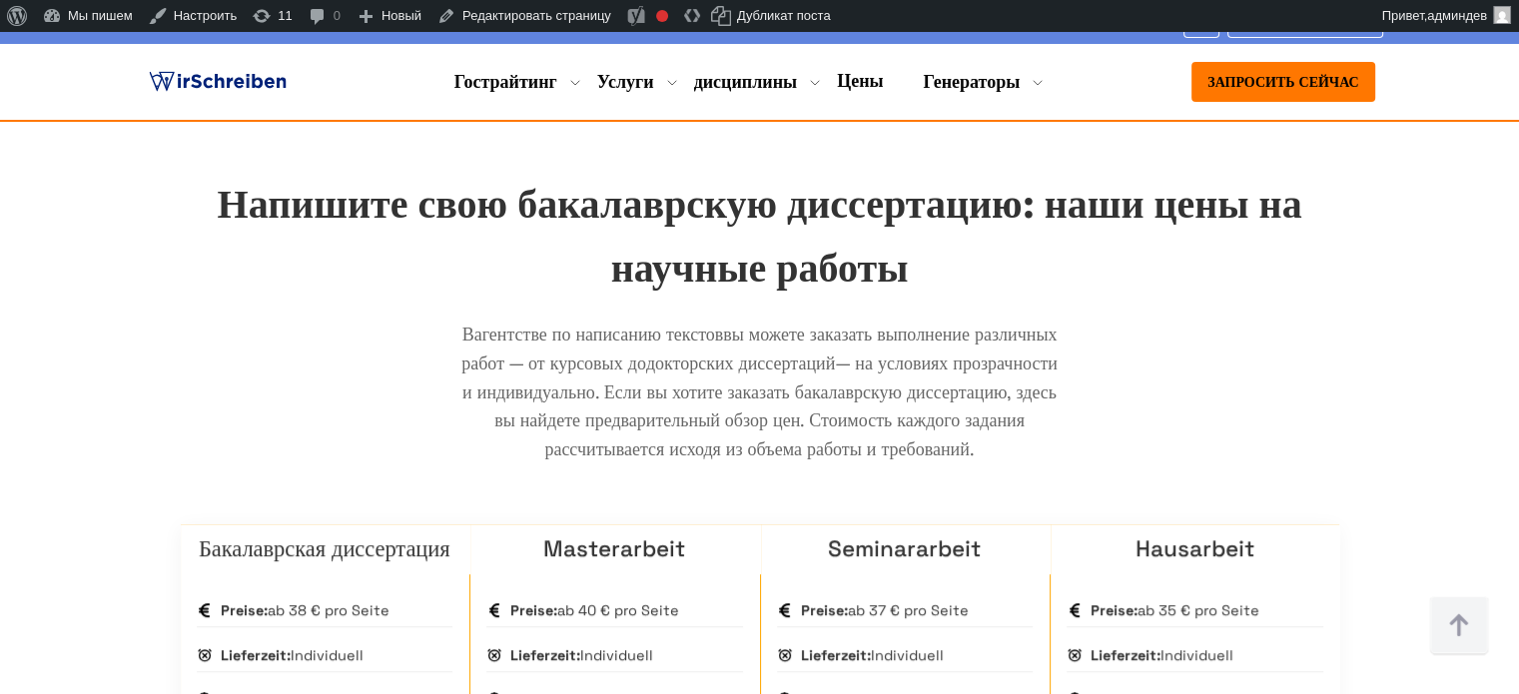
scroll to position [1130, 0]
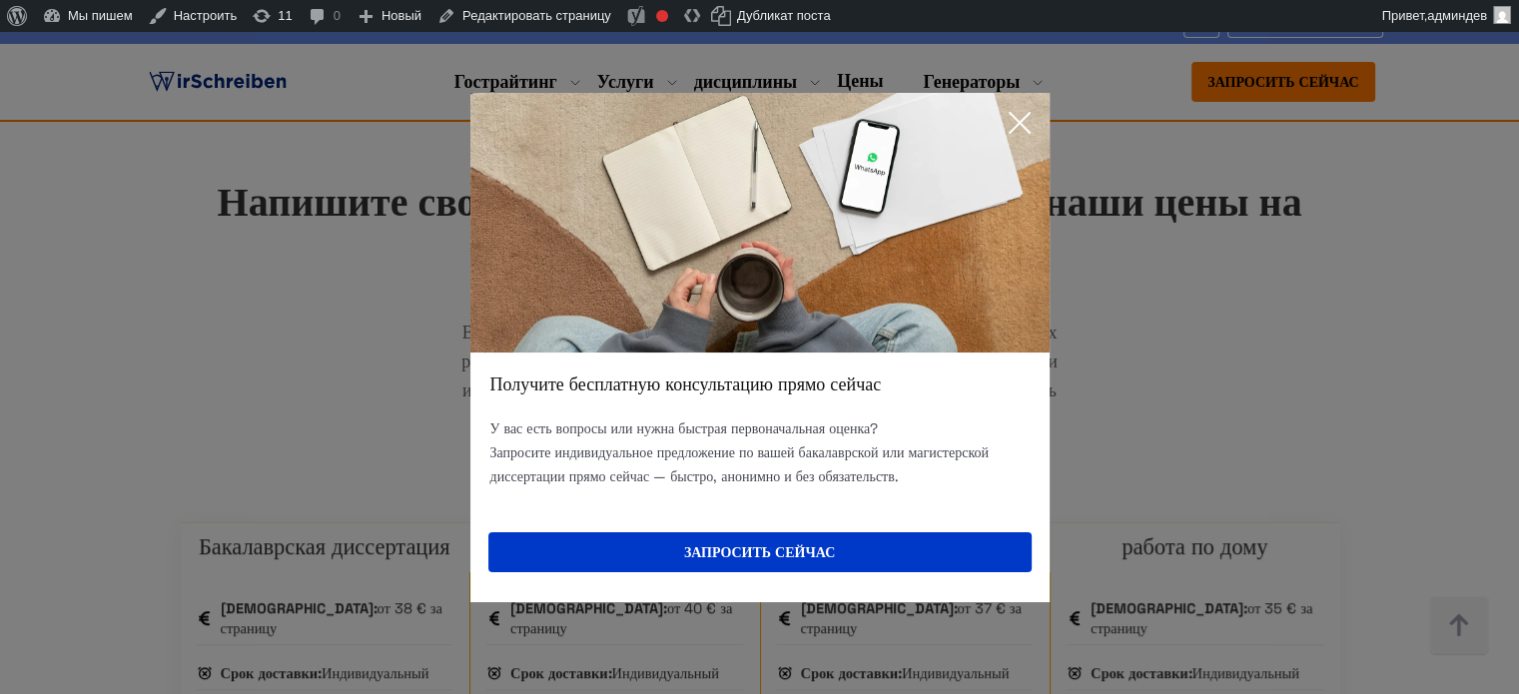
click at [1013, 126] on icon at bounding box center [1019, 123] width 40 height 40
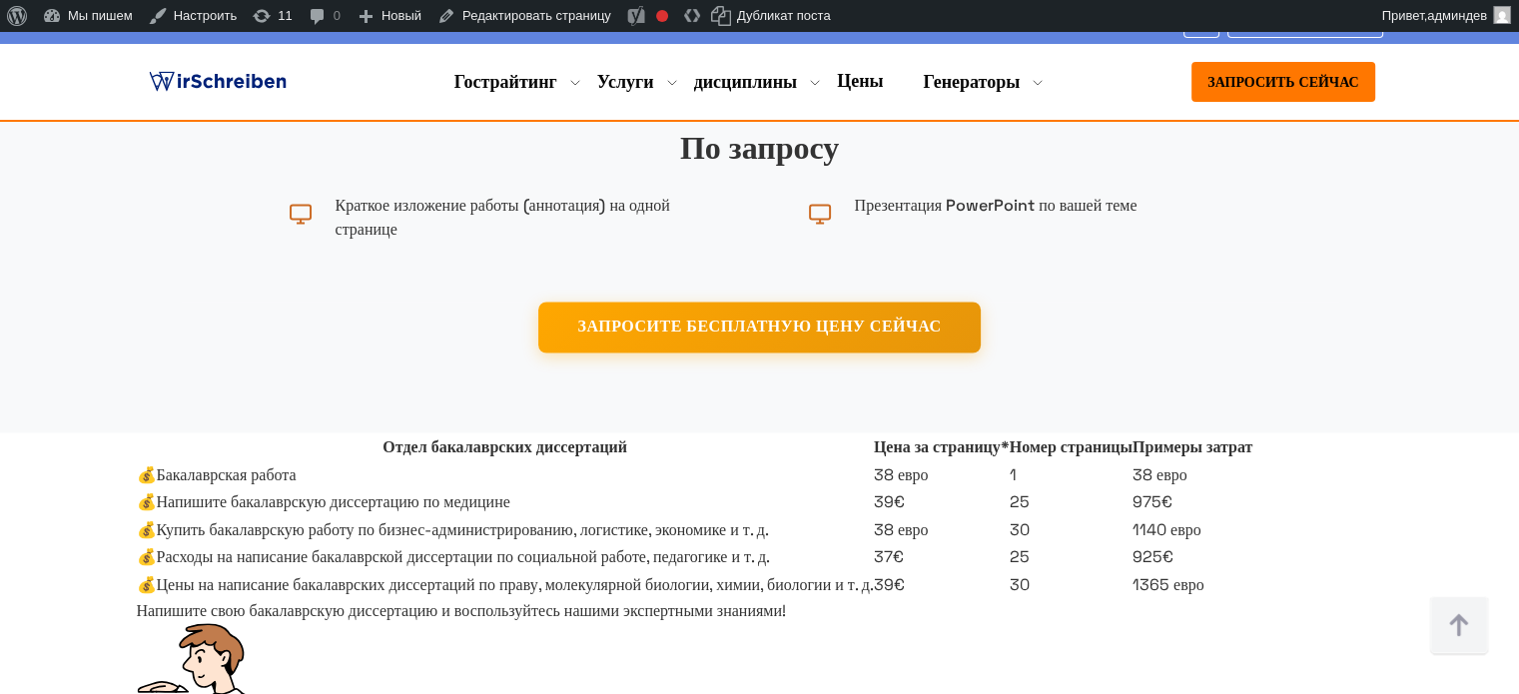
scroll to position [3826, 0]
